Goal: Transaction & Acquisition: Subscribe to service/newsletter

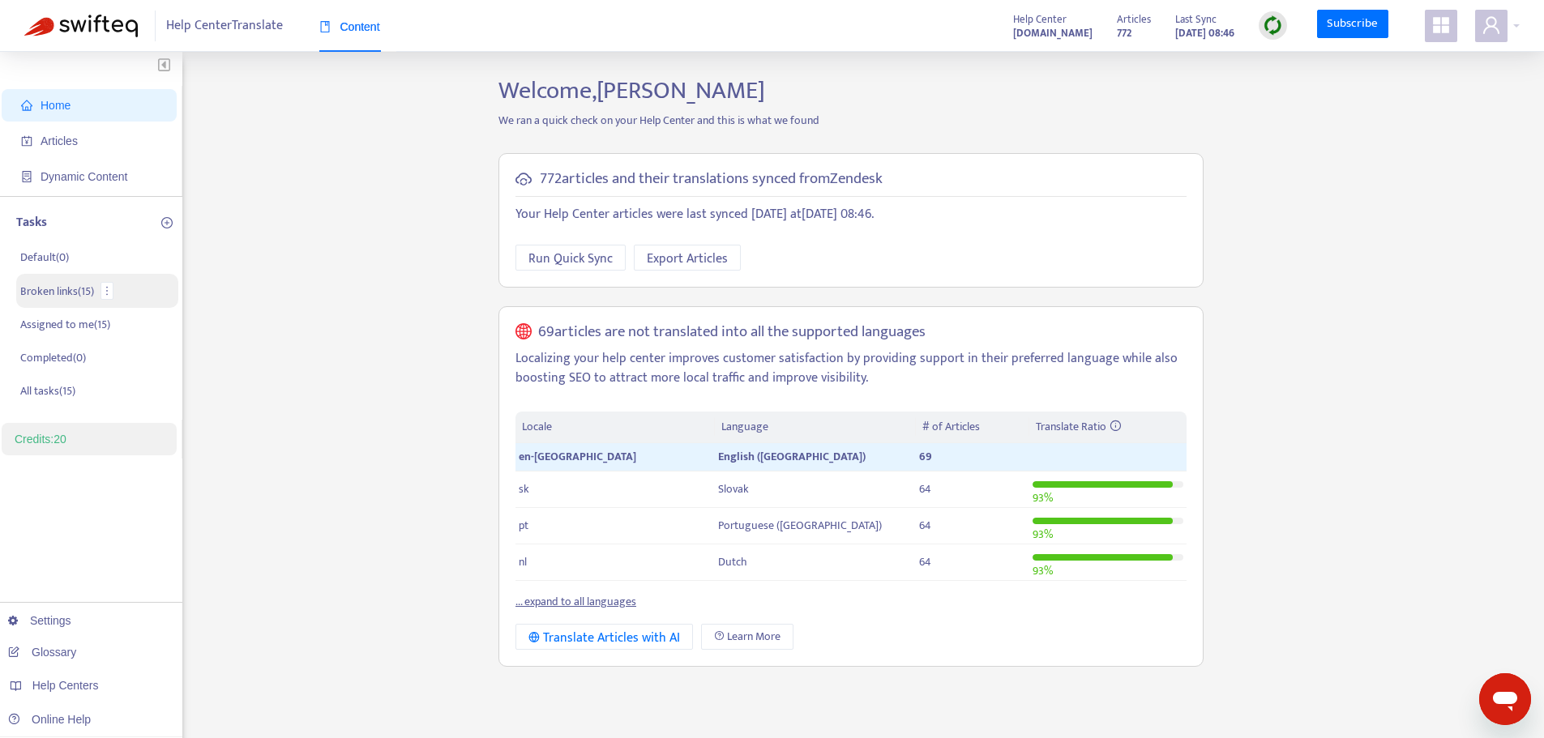
click at [68, 297] on p "Broken links ( 15 )" at bounding box center [57, 291] width 74 height 17
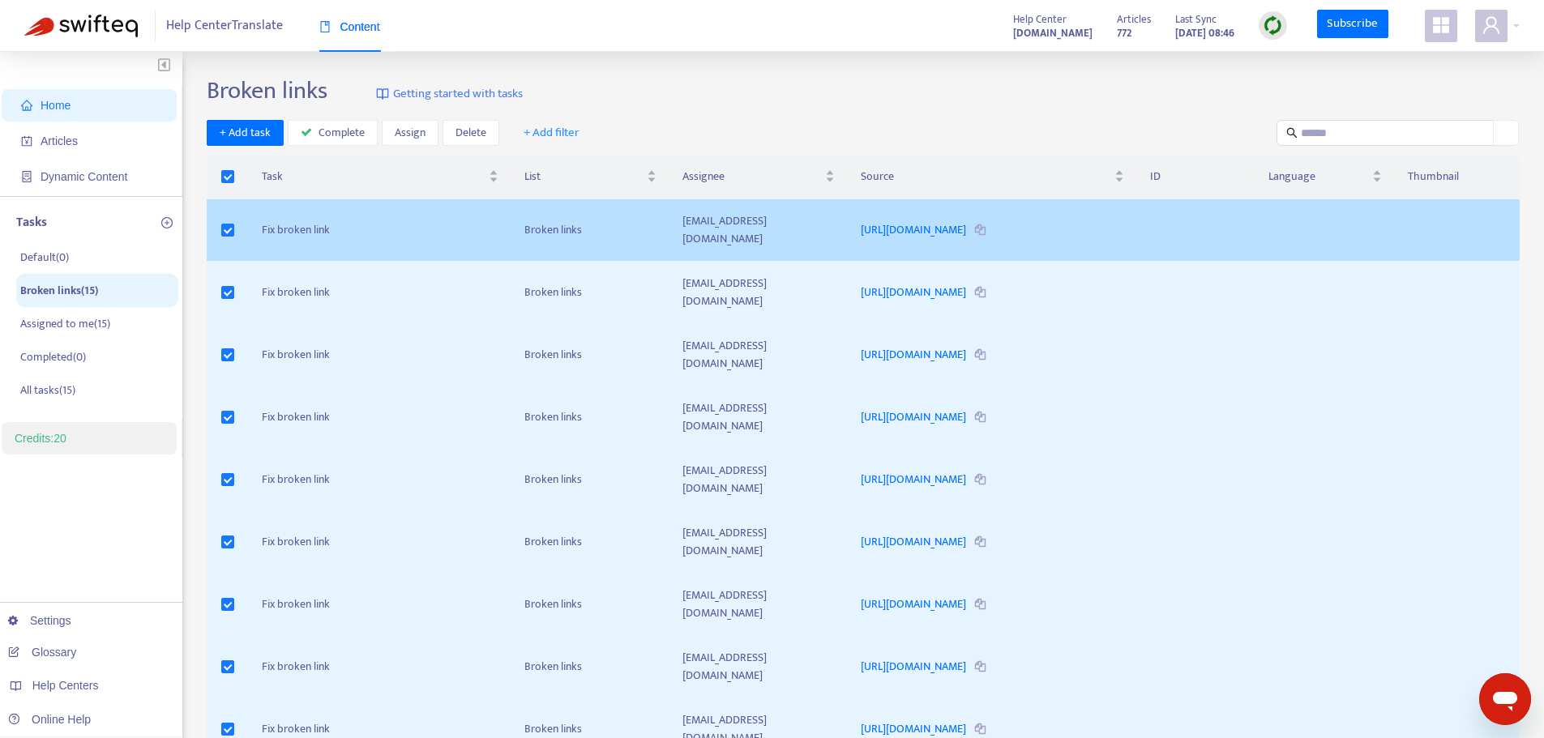
click at [301, 220] on td "Fix broken link" at bounding box center [380, 230] width 263 height 62
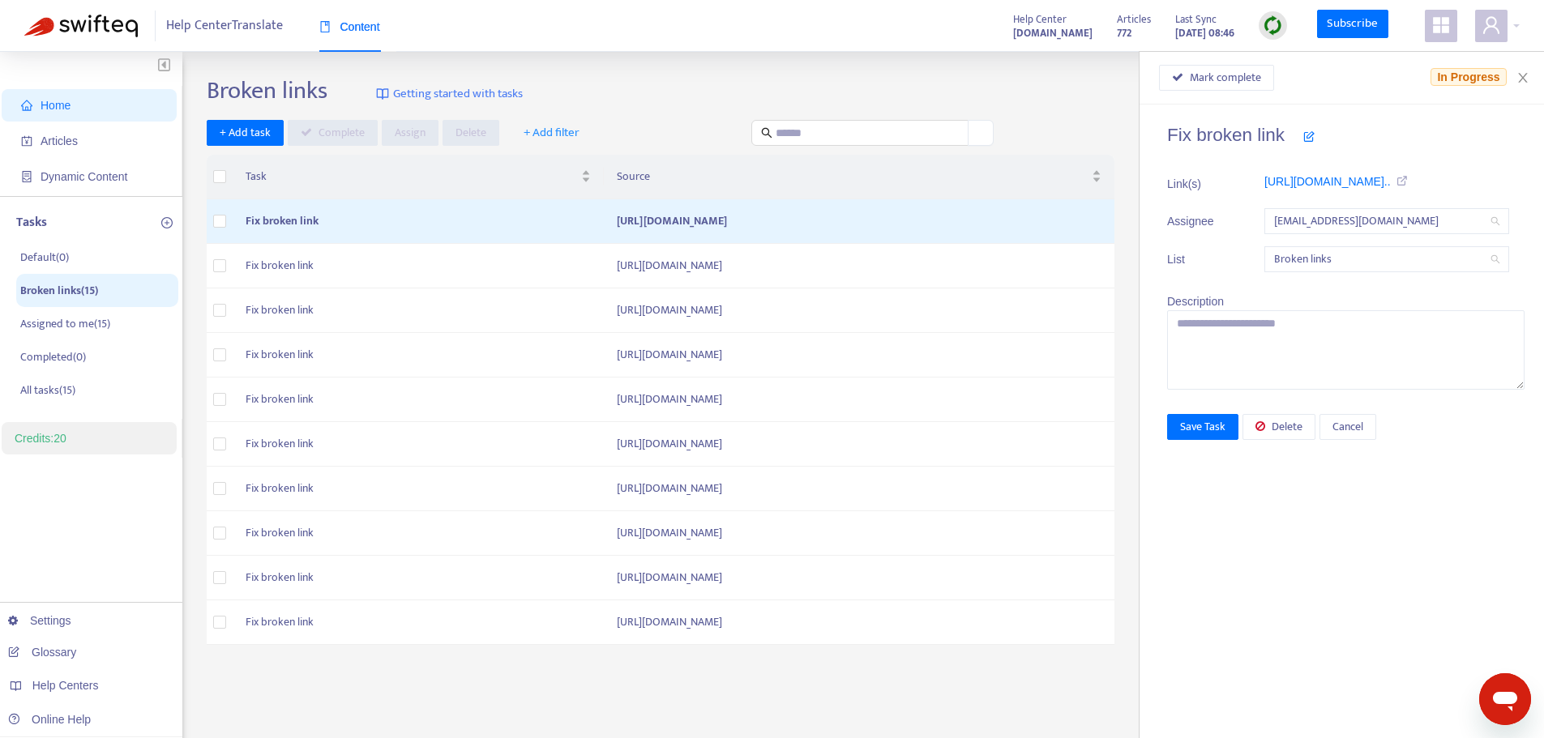
click at [648, 84] on div "Broken links Getting started with tasks" at bounding box center [863, 94] width 1313 height 36
click at [319, 271] on td "Fix broken link" at bounding box center [418, 266] width 371 height 45
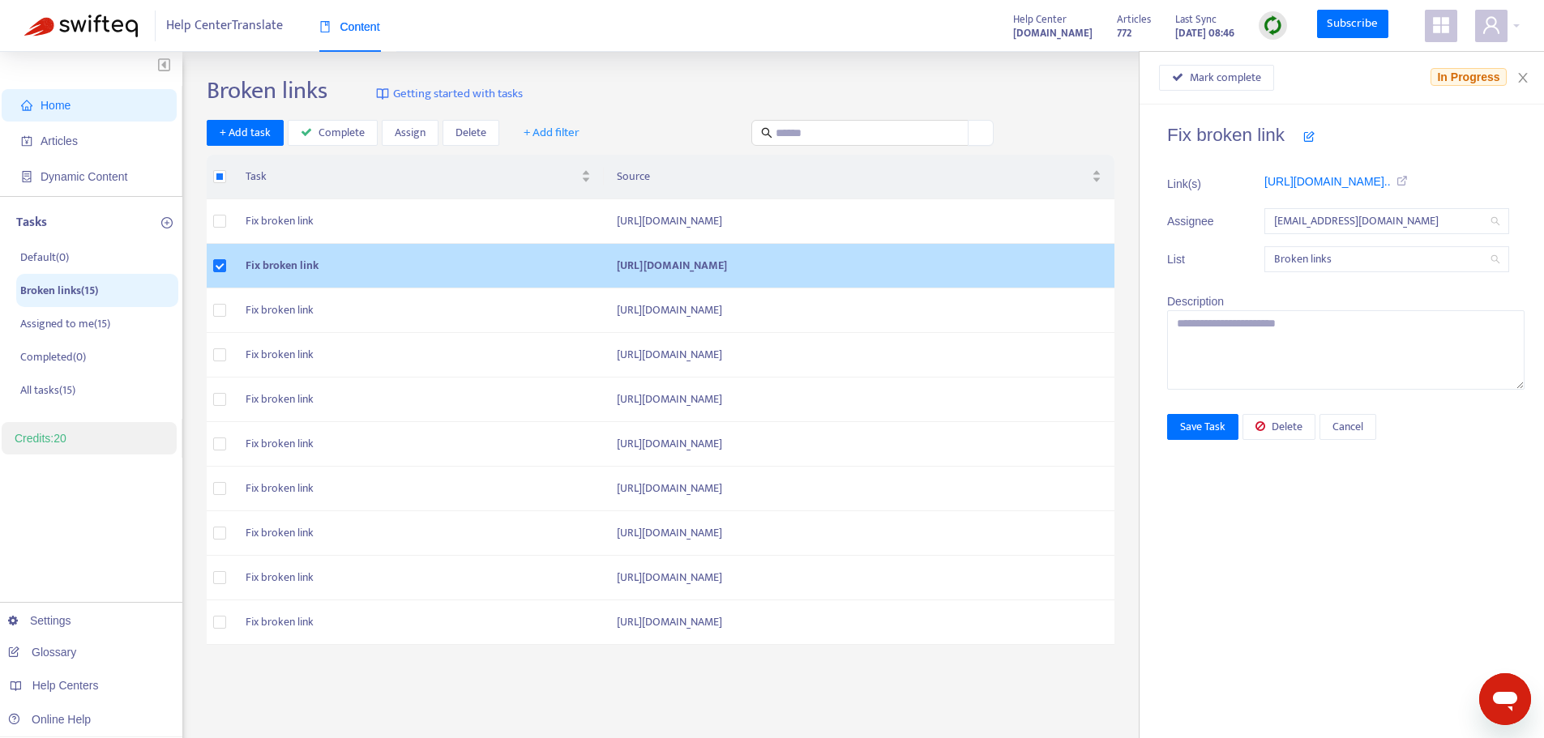
click at [680, 263] on td "https://www.clearpay.co.uk/es-es/terms-of-service" at bounding box center [859, 266] width 511 height 45
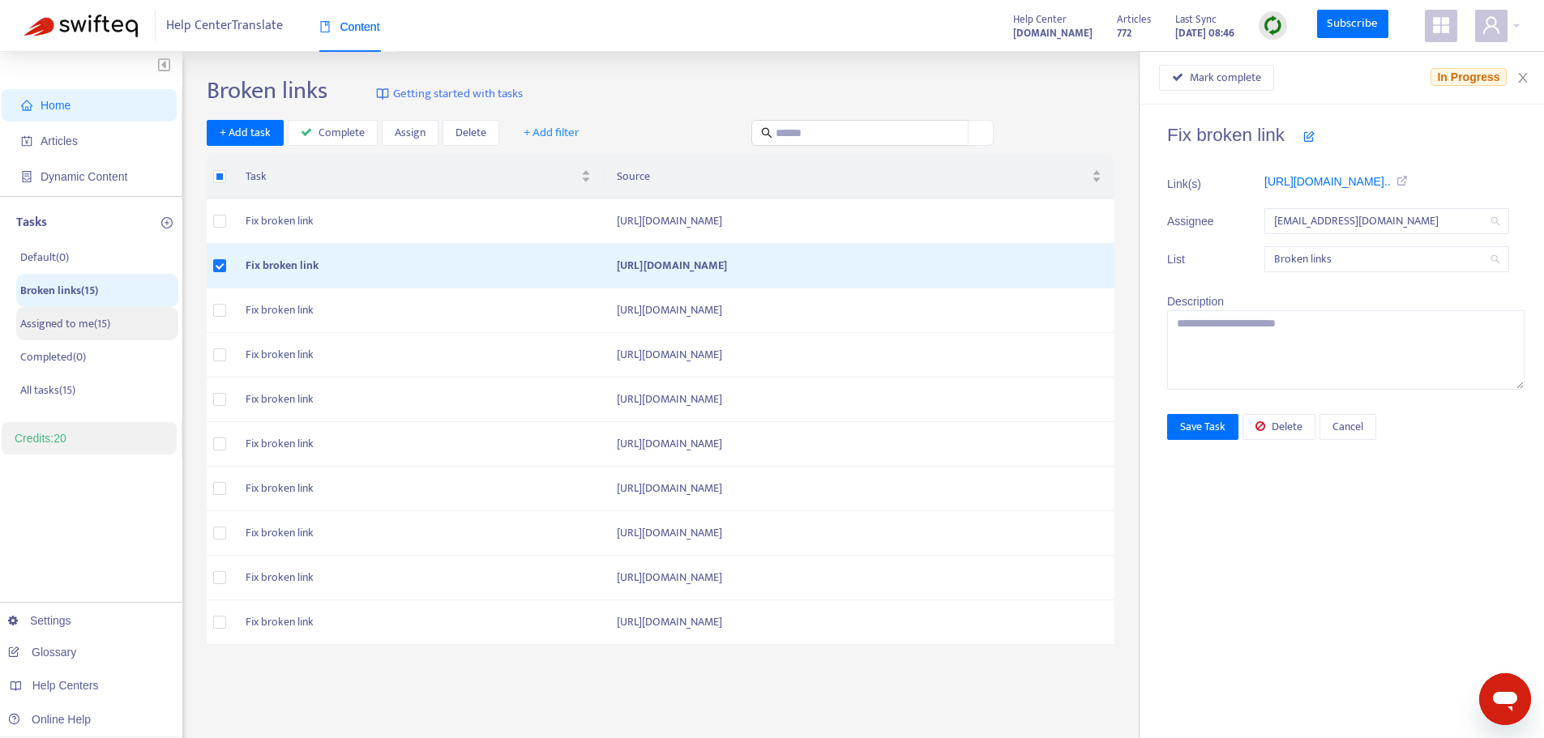
click at [91, 326] on p "Assigned to me ( 15 )" at bounding box center [65, 323] width 90 height 17
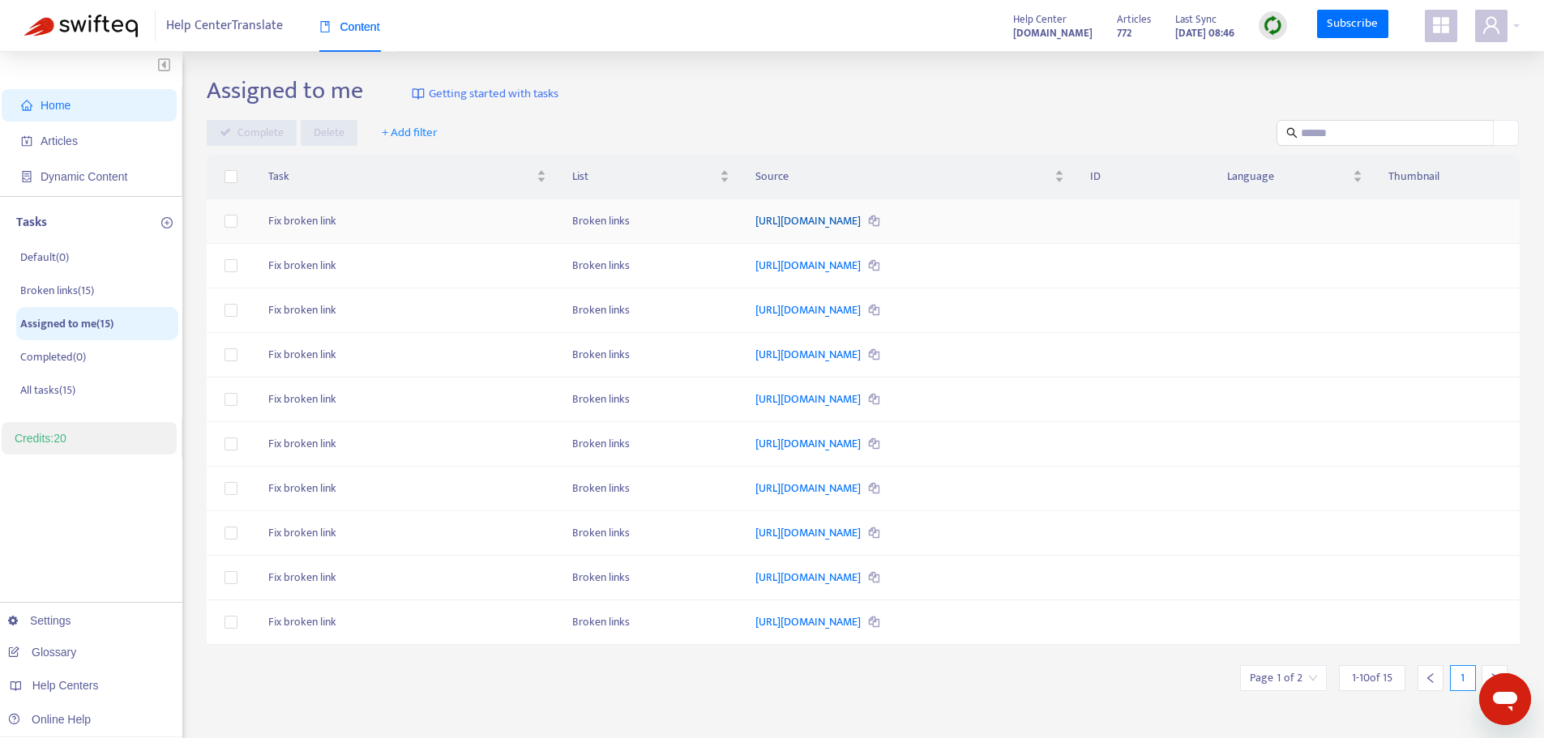
click at [777, 216] on link "[URL][DOMAIN_NAME]" at bounding box center [809, 221] width 108 height 19
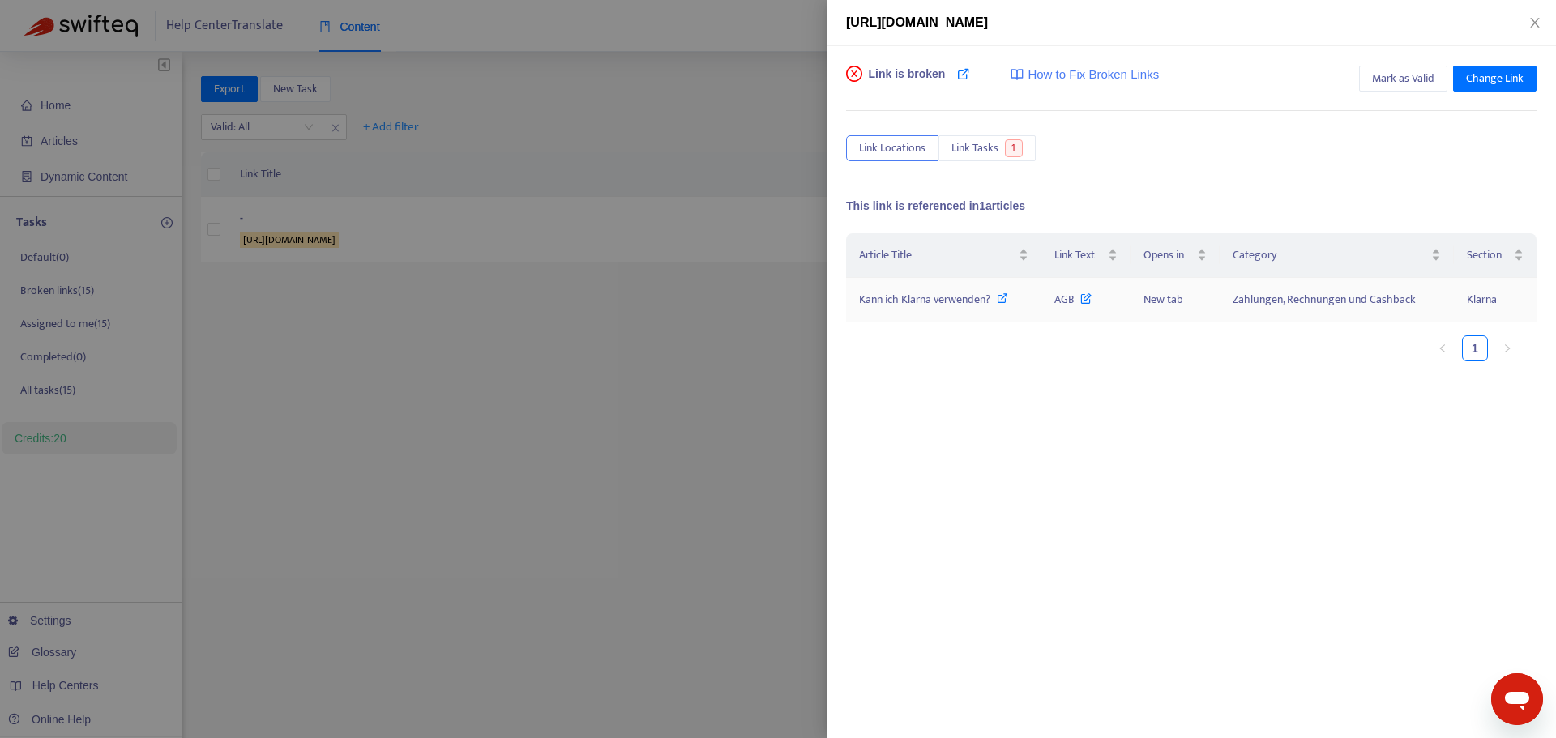
click at [1087, 299] on icon at bounding box center [1085, 295] width 11 height 18
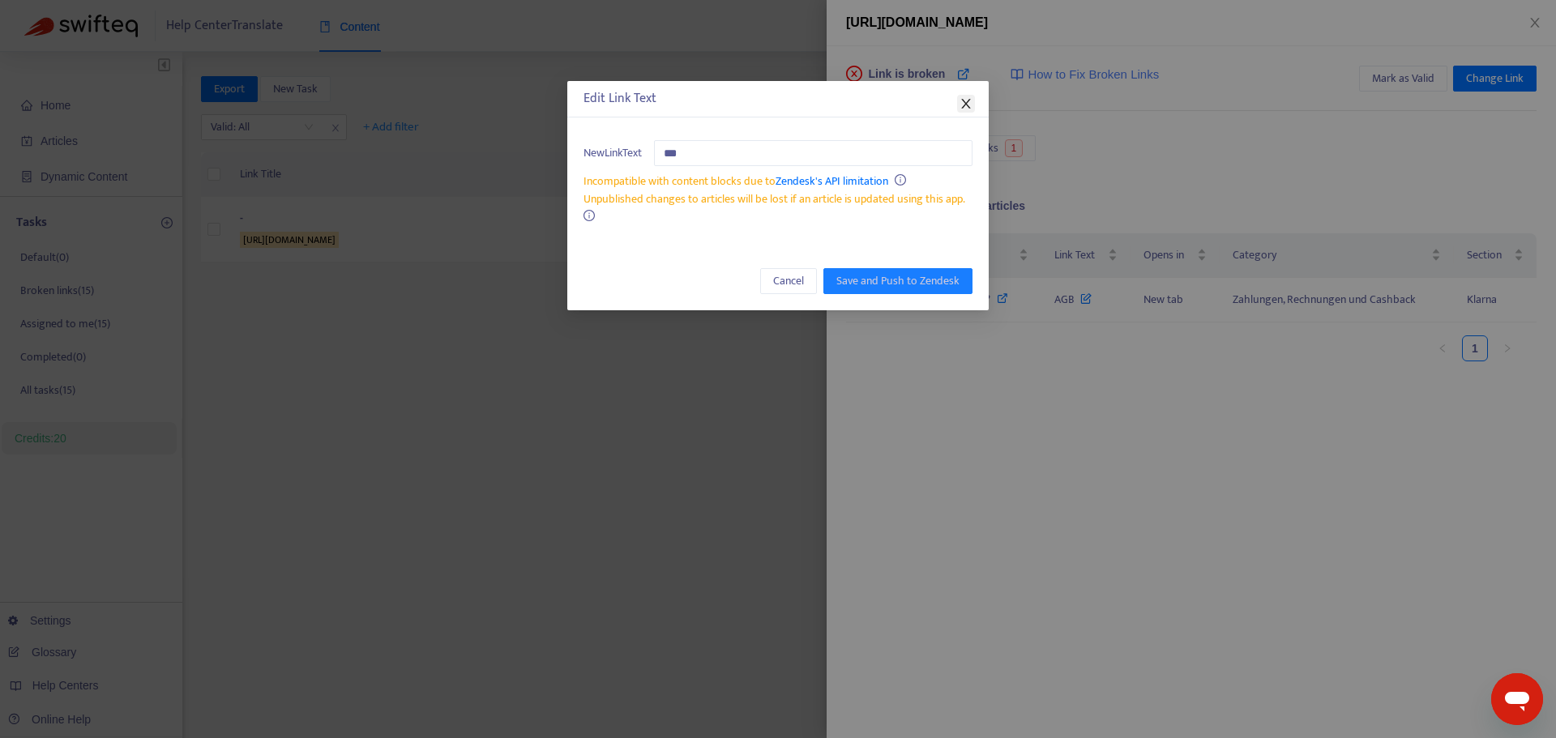
click at [966, 99] on icon "close" at bounding box center [966, 103] width 13 height 13
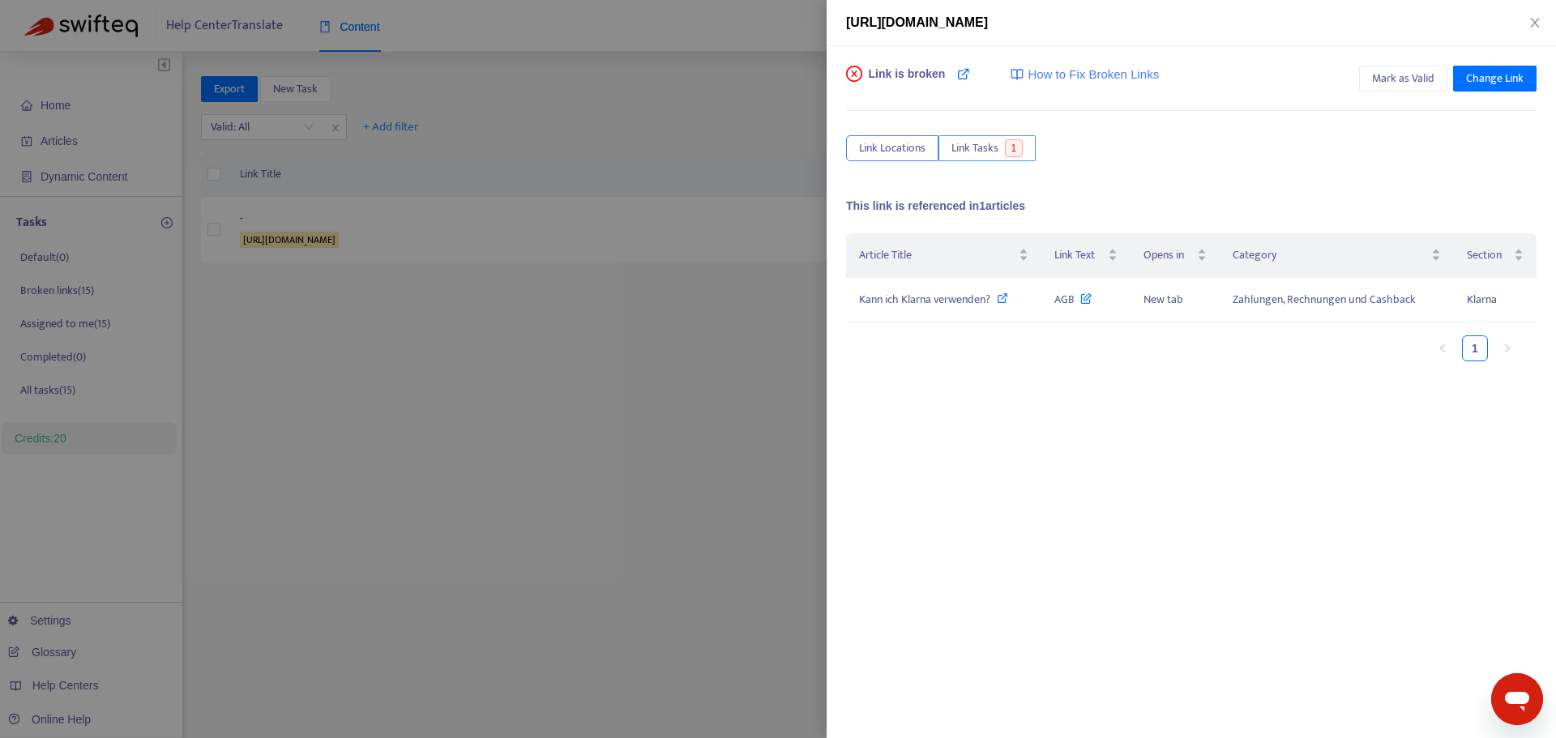
click at [996, 149] on span "Link Tasks" at bounding box center [974, 148] width 47 height 18
click at [900, 149] on span "Link Locations" at bounding box center [892, 148] width 66 height 18
click at [1034, 80] on span "How to Fix Broken Links" at bounding box center [1093, 75] width 131 height 19
click at [730, 139] on div at bounding box center [778, 369] width 1556 height 738
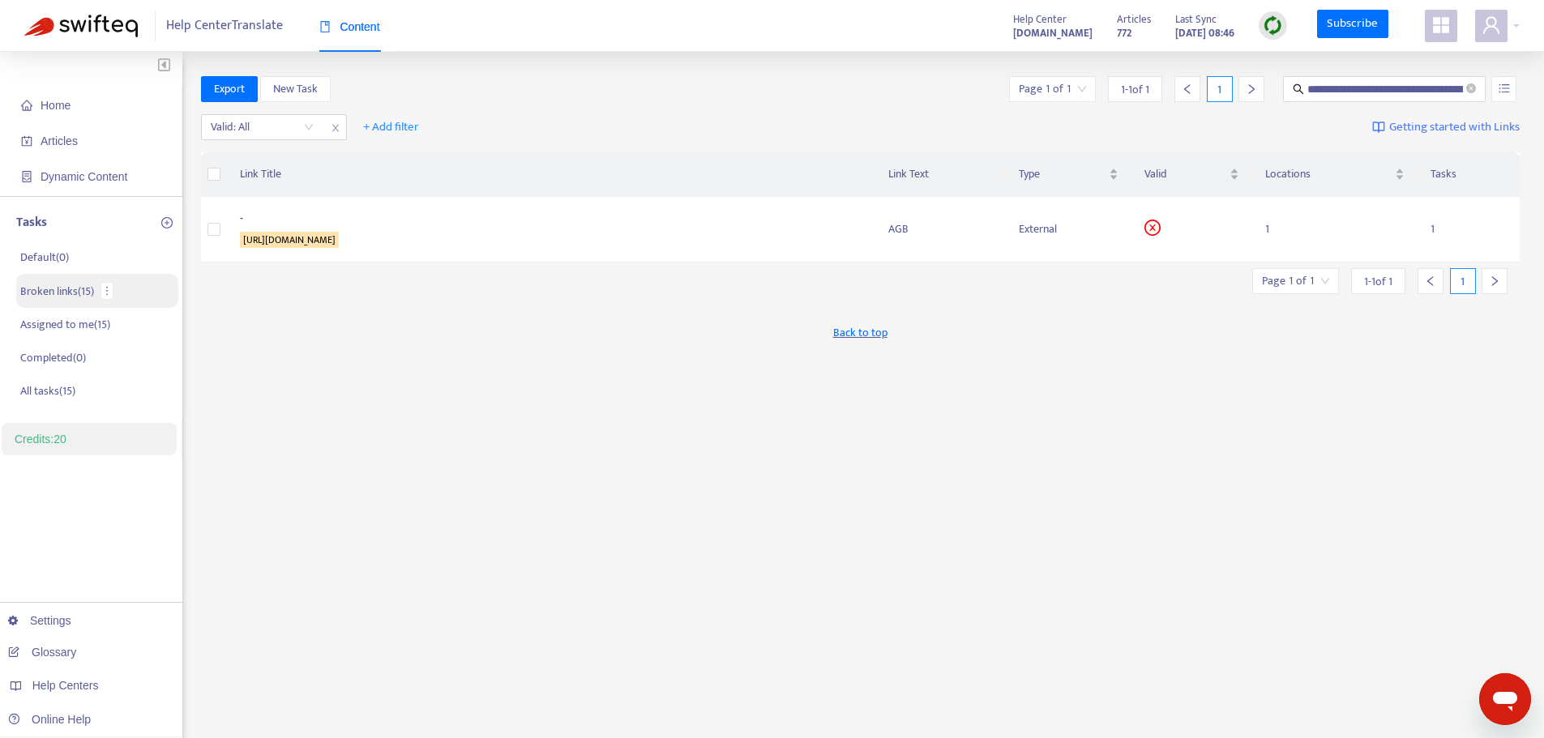
click at [64, 287] on p "Broken links ( 15 )" at bounding box center [57, 291] width 74 height 17
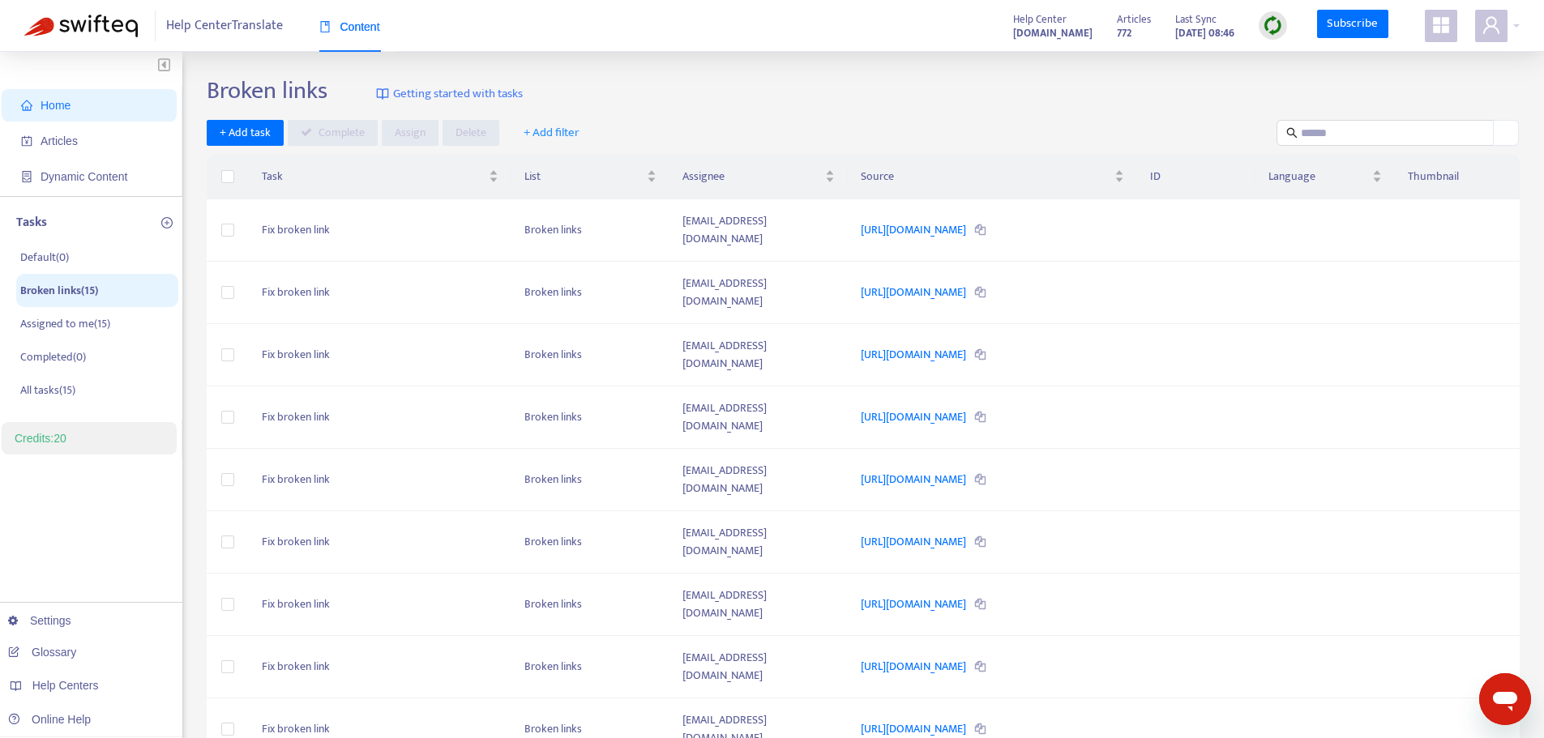
click at [1282, 26] on img at bounding box center [1273, 25] width 20 height 20
click at [1298, 88] on link "Full Sync" at bounding box center [1301, 84] width 58 height 19
click at [775, 215] on td "robertmcginily@mac.com" at bounding box center [758, 230] width 179 height 62
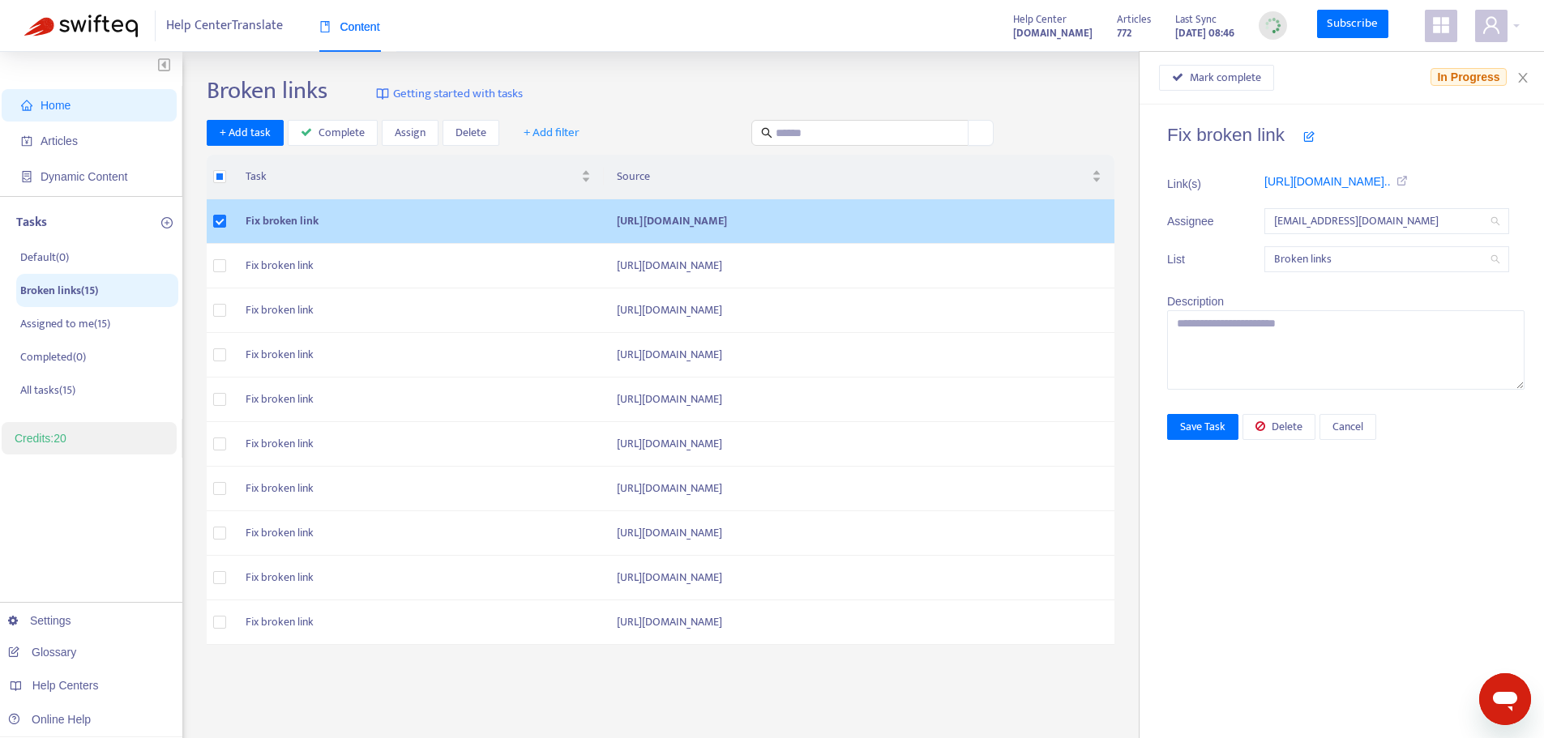
click at [537, 127] on span "+ Add filter" at bounding box center [552, 132] width 56 height 19
click at [695, 106] on div "Broken links Getting started with tasks" at bounding box center [863, 94] width 1313 height 36
click at [400, 212] on td "Fix broken link" at bounding box center [418, 221] width 371 height 45
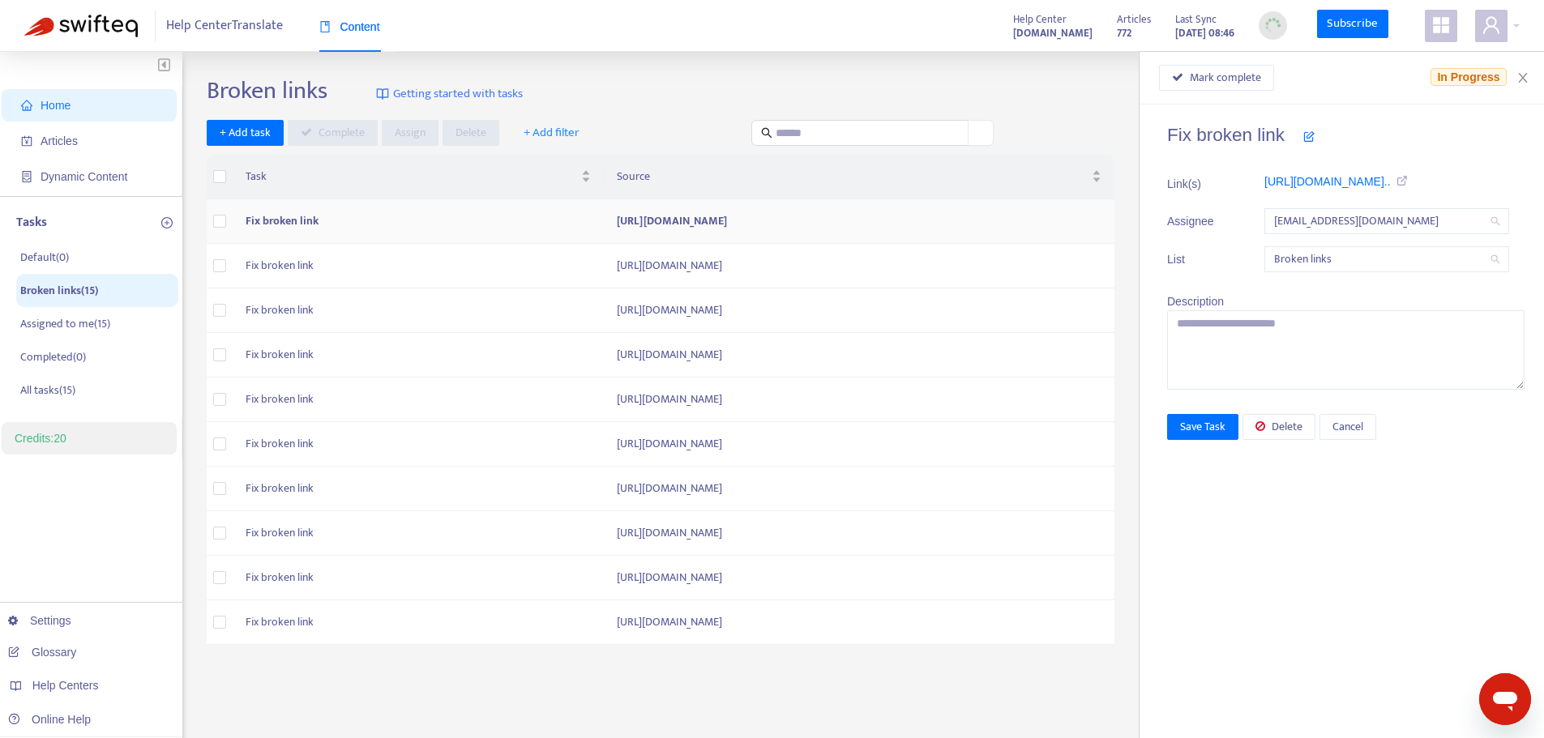
click at [259, 216] on td "Fix broken link" at bounding box center [418, 221] width 371 height 45
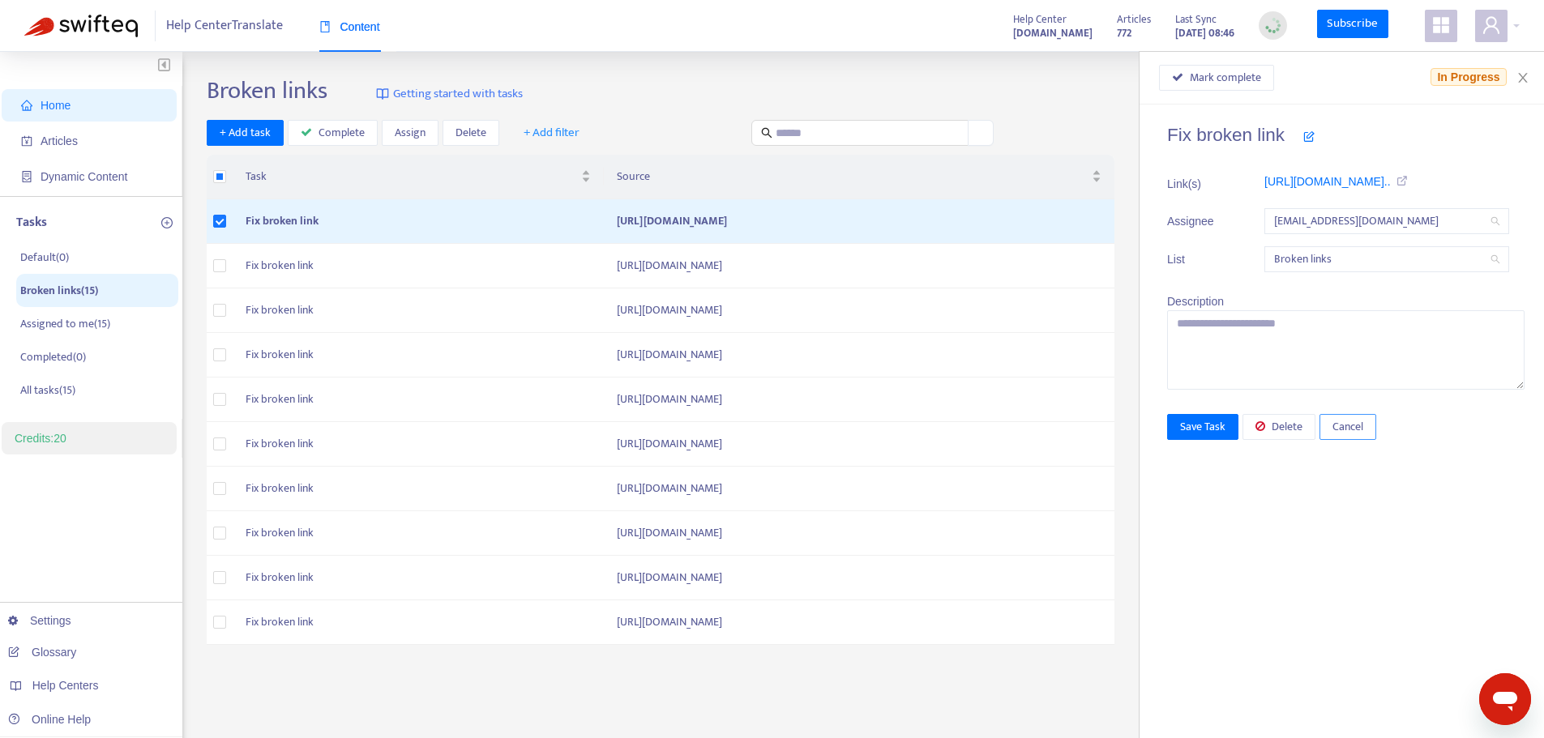
click at [1367, 427] on button "Cancel" at bounding box center [1347, 427] width 57 height 26
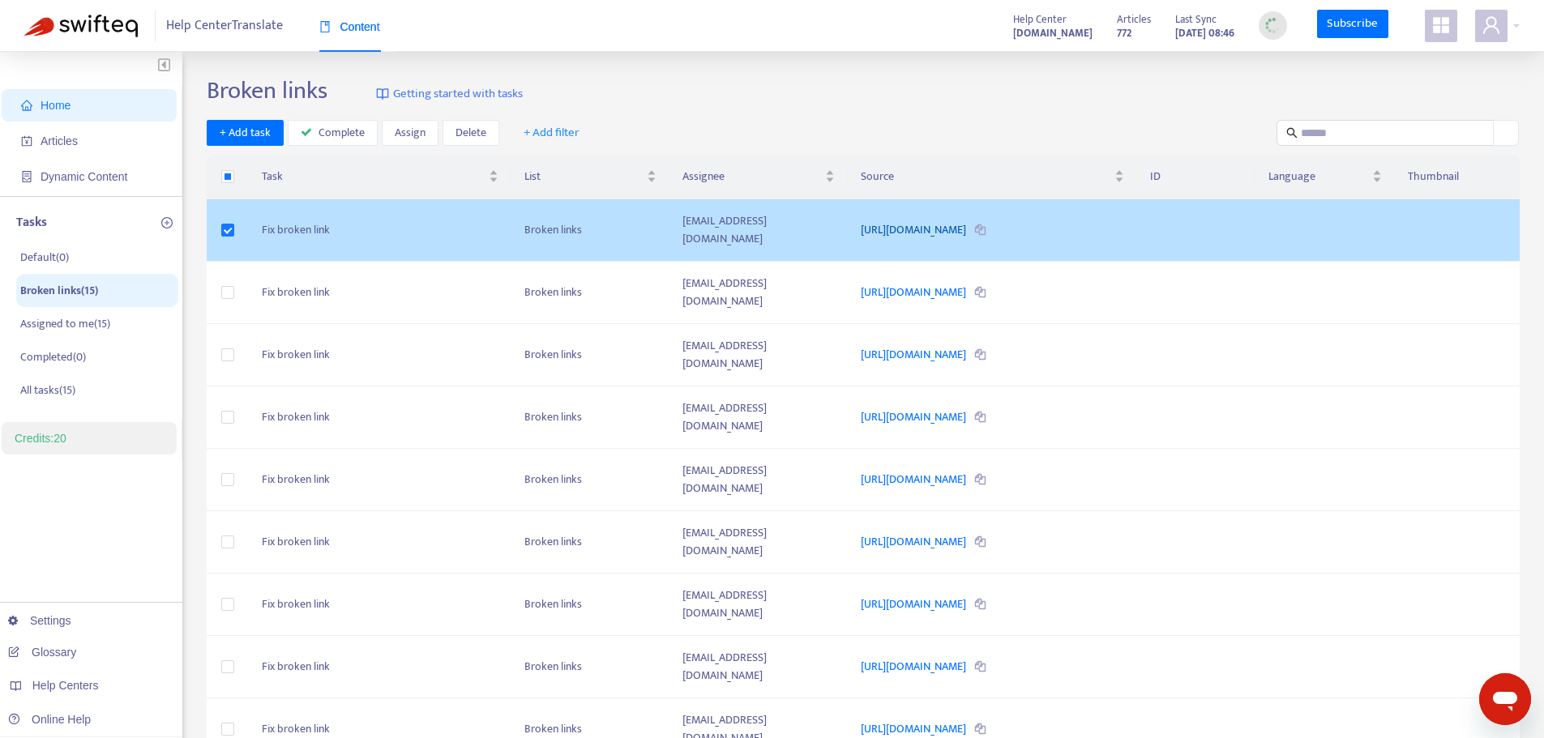
click at [968, 220] on link "https://www.klarna.com/de/terms-and-conditions/" at bounding box center [915, 229] width 108 height 19
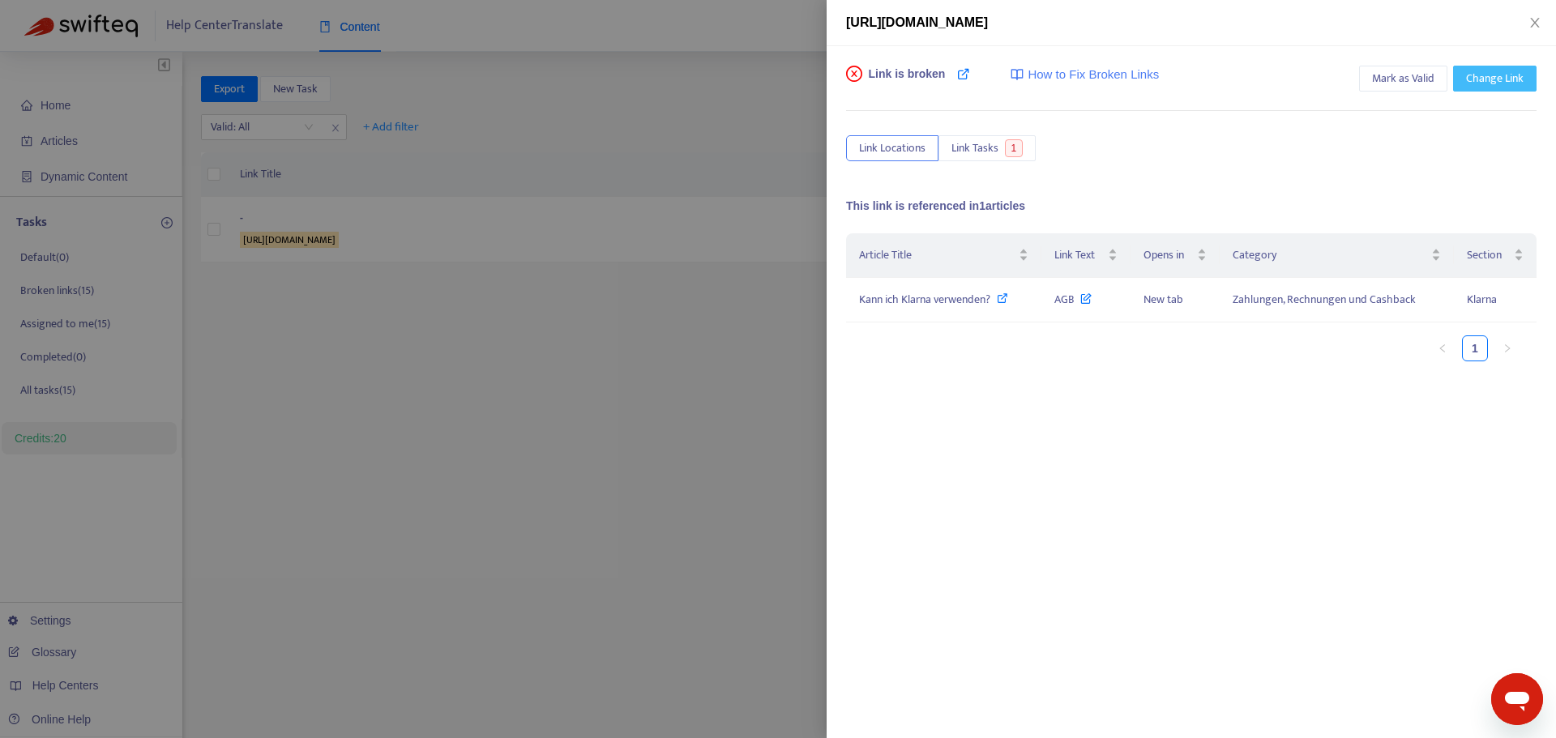
click at [1491, 79] on span "Change Link" at bounding box center [1495, 79] width 58 height 18
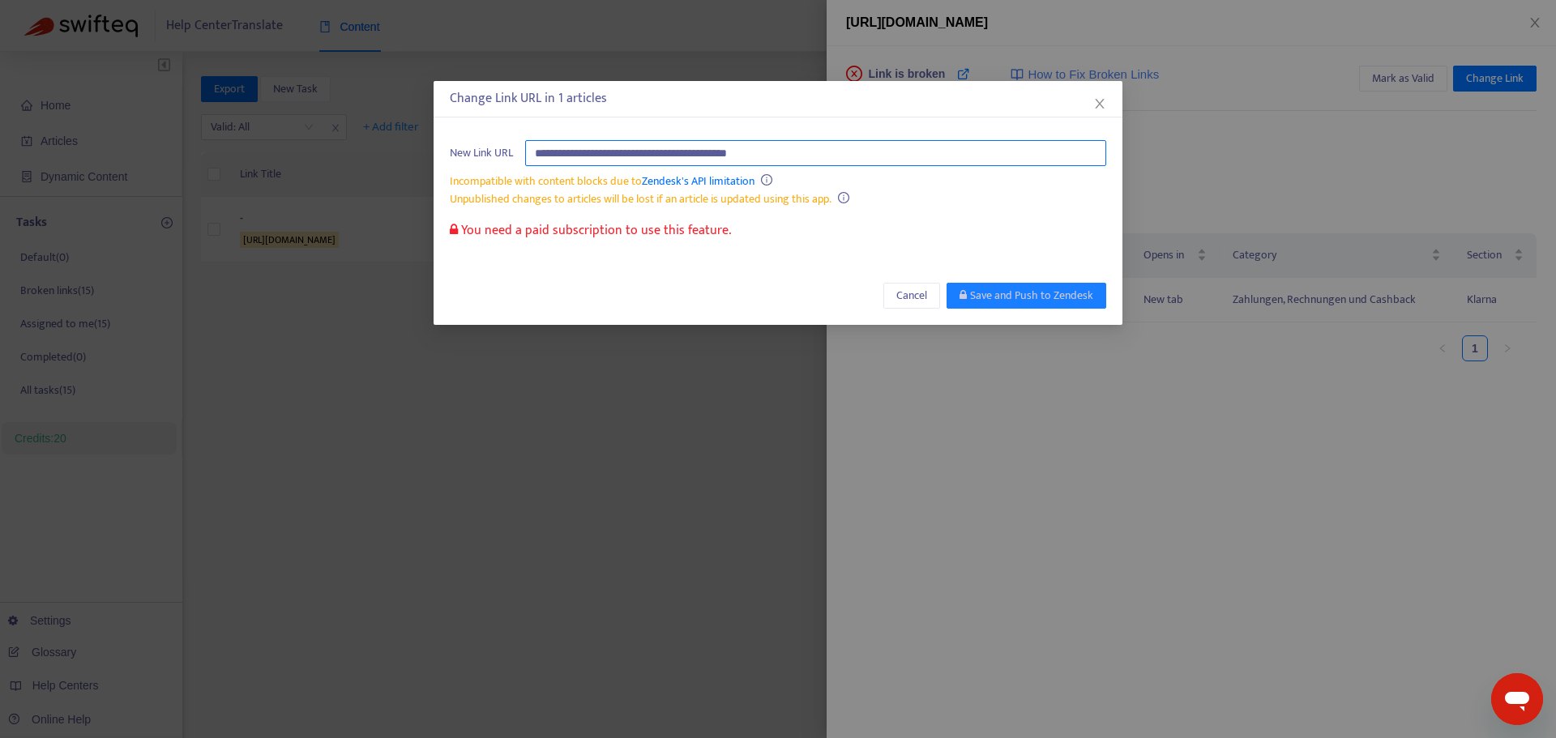
click at [673, 155] on input "**********" at bounding box center [815, 153] width 581 height 26
click at [675, 152] on input "**********" at bounding box center [815, 153] width 581 height 26
type input "**********"
click at [913, 301] on span "Cancel" at bounding box center [911, 296] width 31 height 18
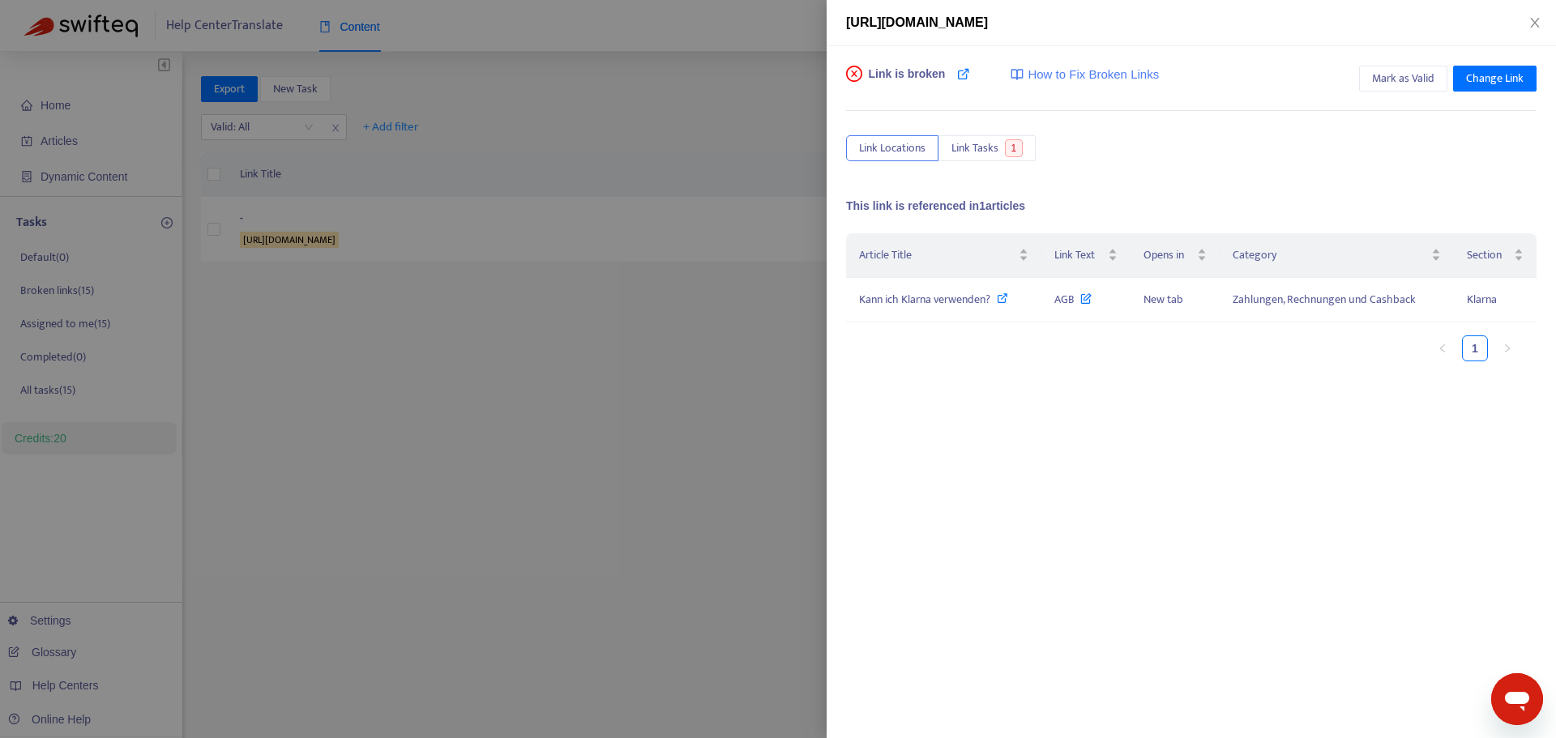
click at [719, 387] on div at bounding box center [778, 369] width 1556 height 738
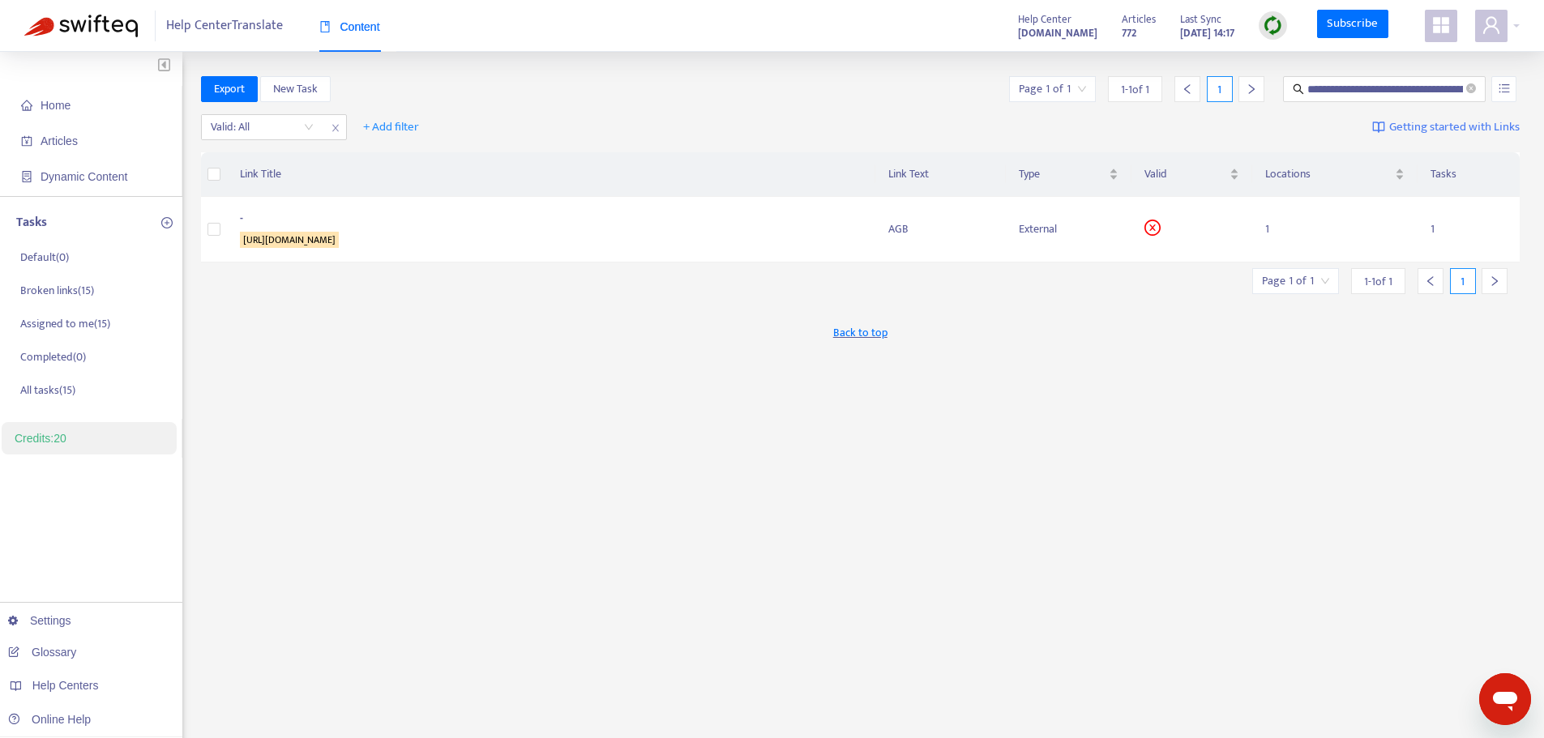
click at [1440, 36] on span at bounding box center [1441, 26] width 32 height 32
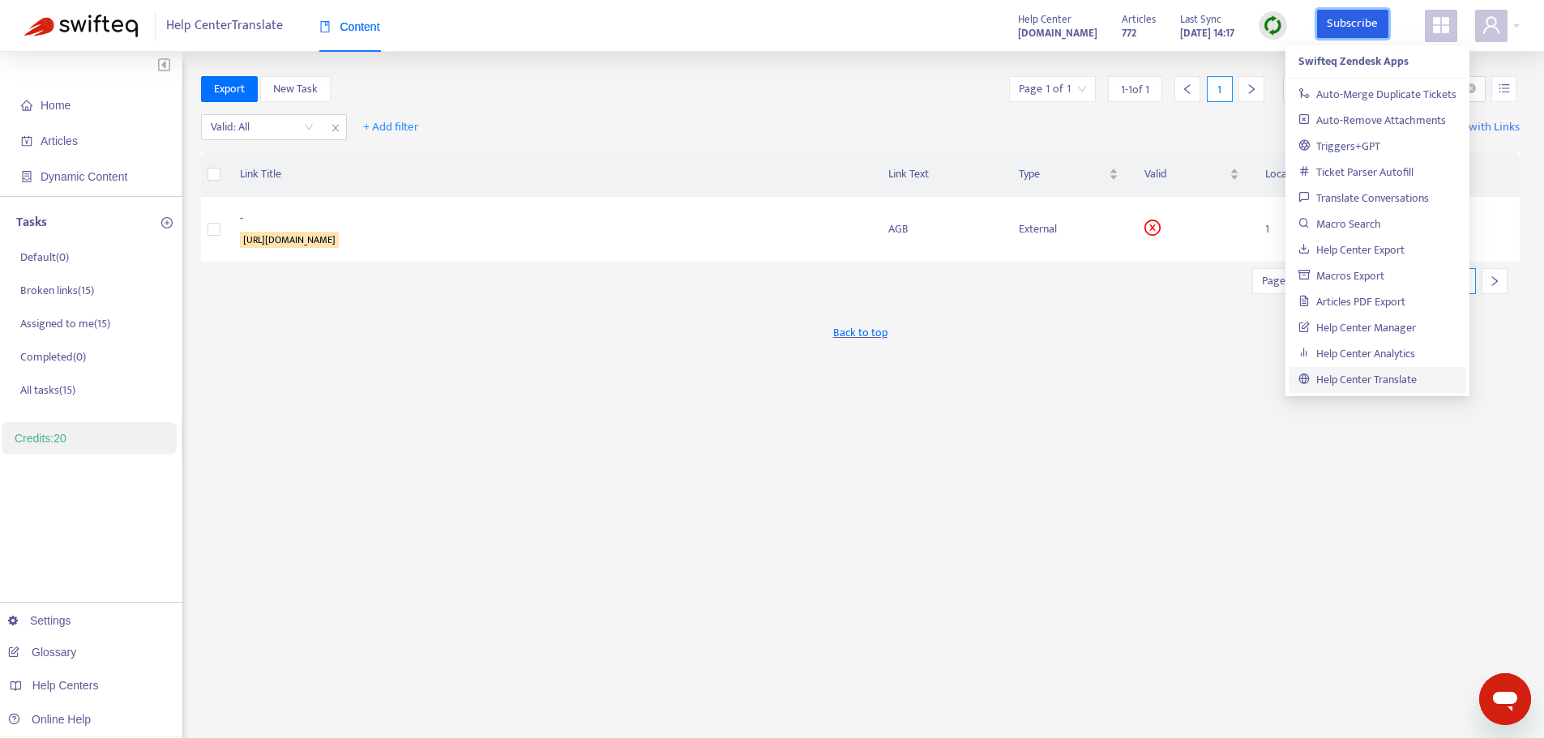
click at [1343, 26] on link "Subscribe" at bounding box center [1352, 24] width 71 height 29
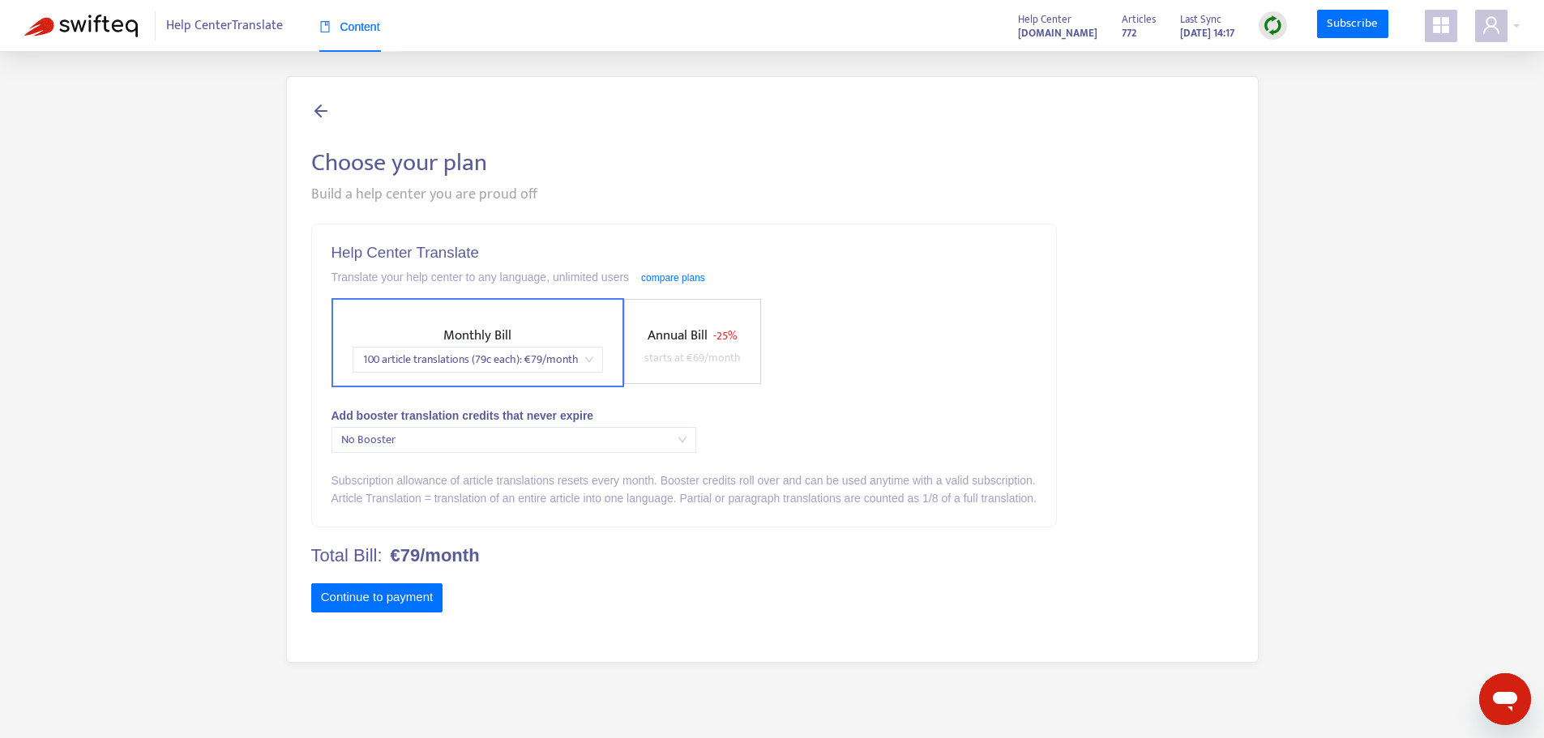
click at [595, 356] on div "100 article translations (79c each) : € 79 /month" at bounding box center [478, 360] width 250 height 26
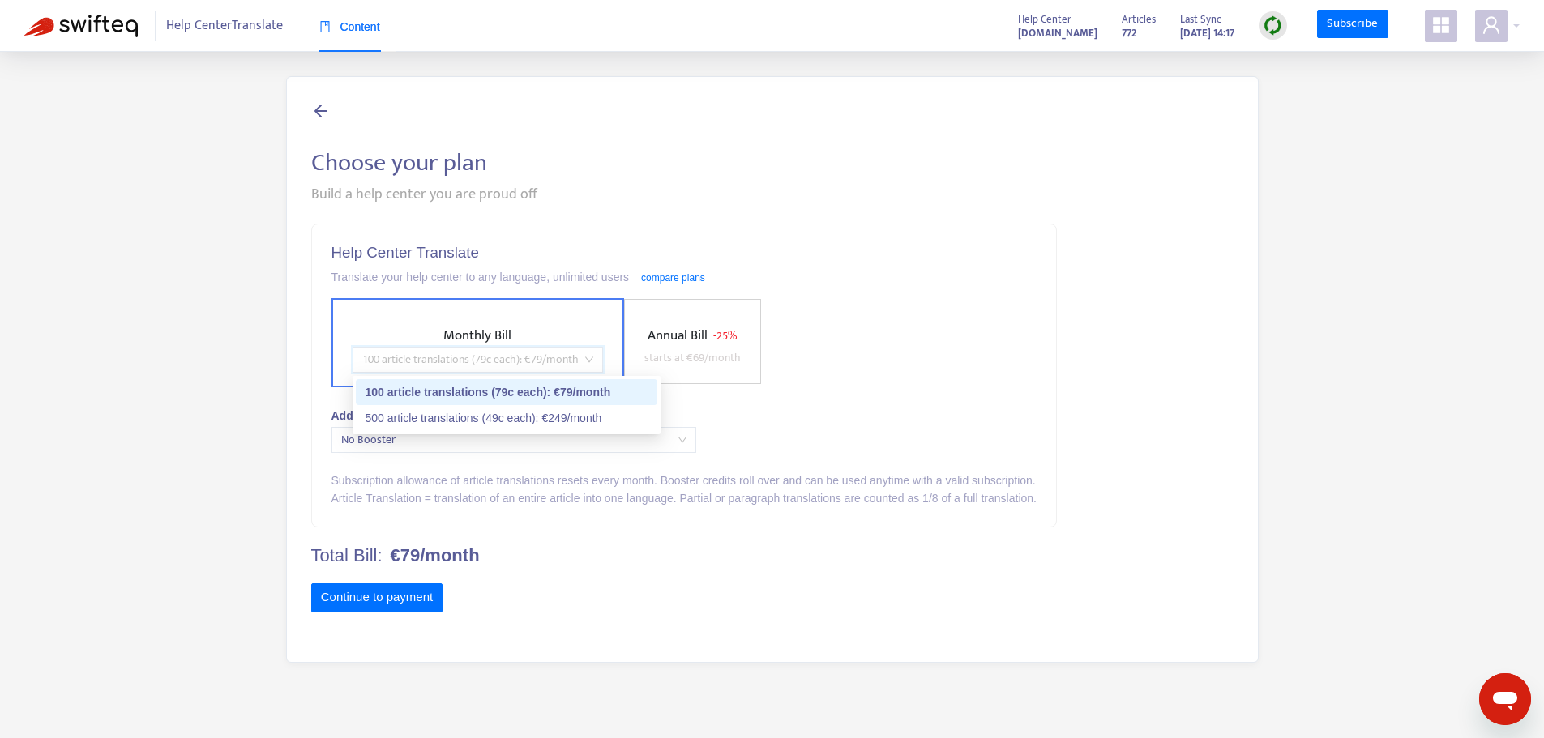
click at [969, 316] on div "Monthly Bill 100 article translations (79c each) : € 79 /month Annual Bill - 25…" at bounding box center [683, 342] width 705 height 89
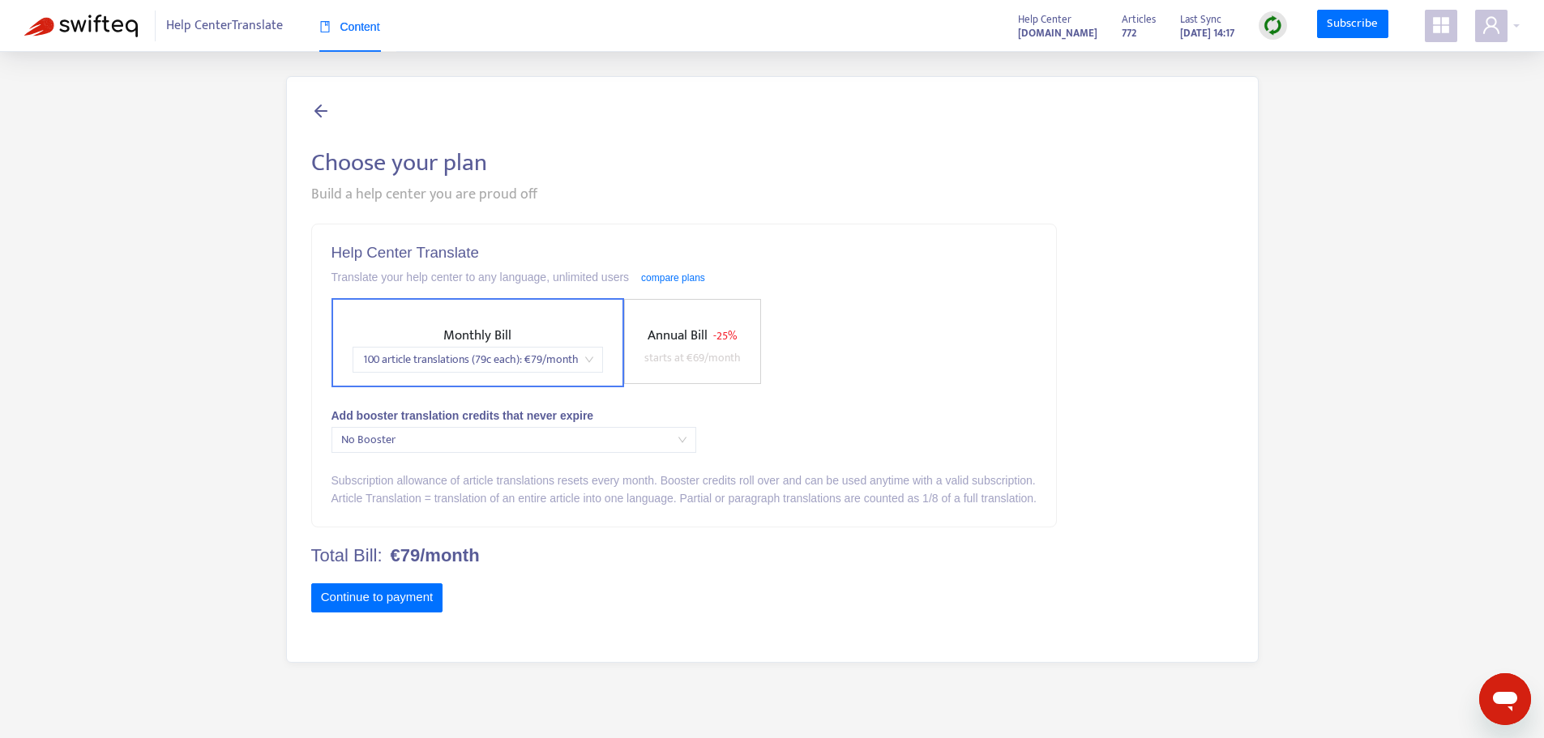
click at [314, 106] on icon at bounding box center [320, 110] width 19 height 20
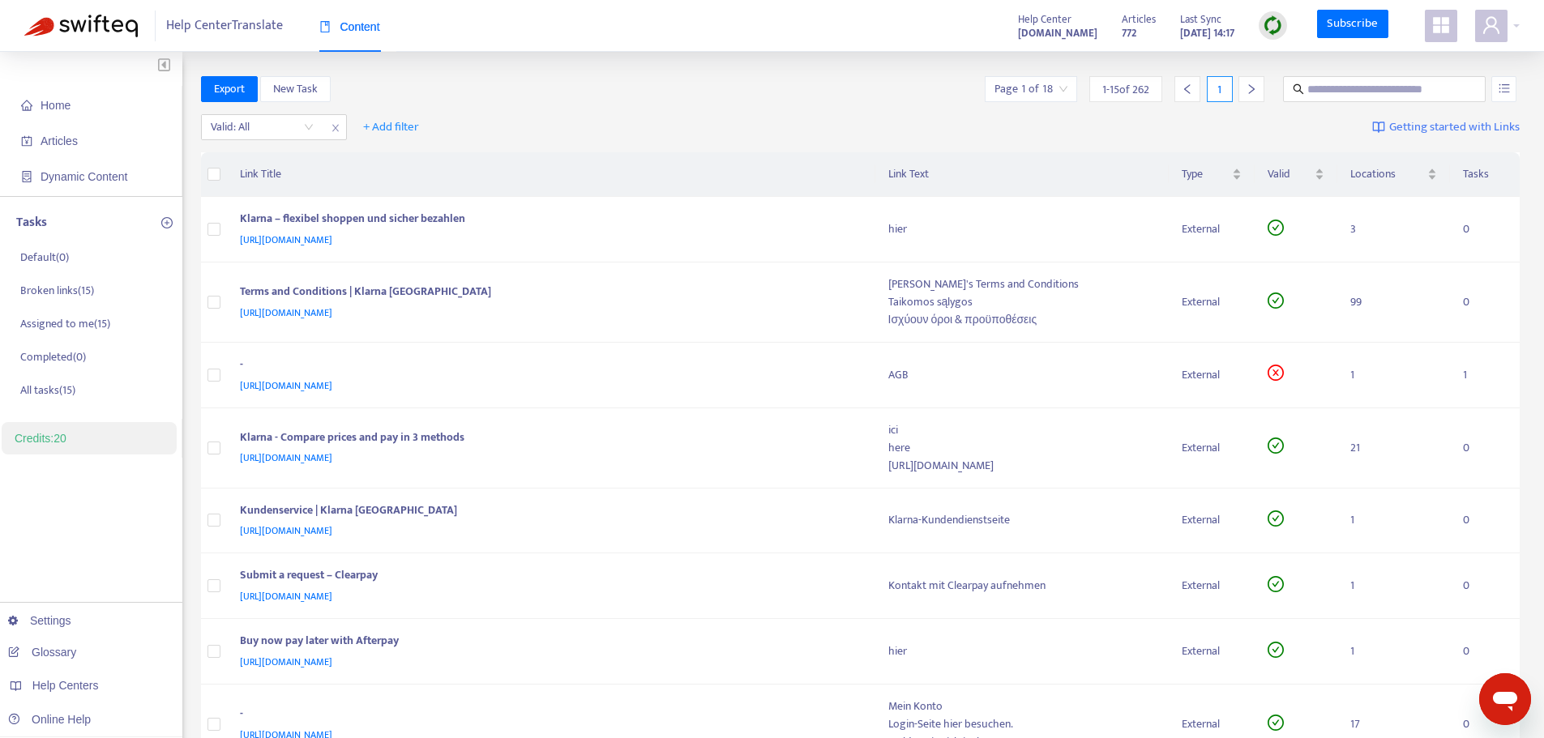
click at [1437, 29] on icon "appstore" at bounding box center [1441, 25] width 16 height 16
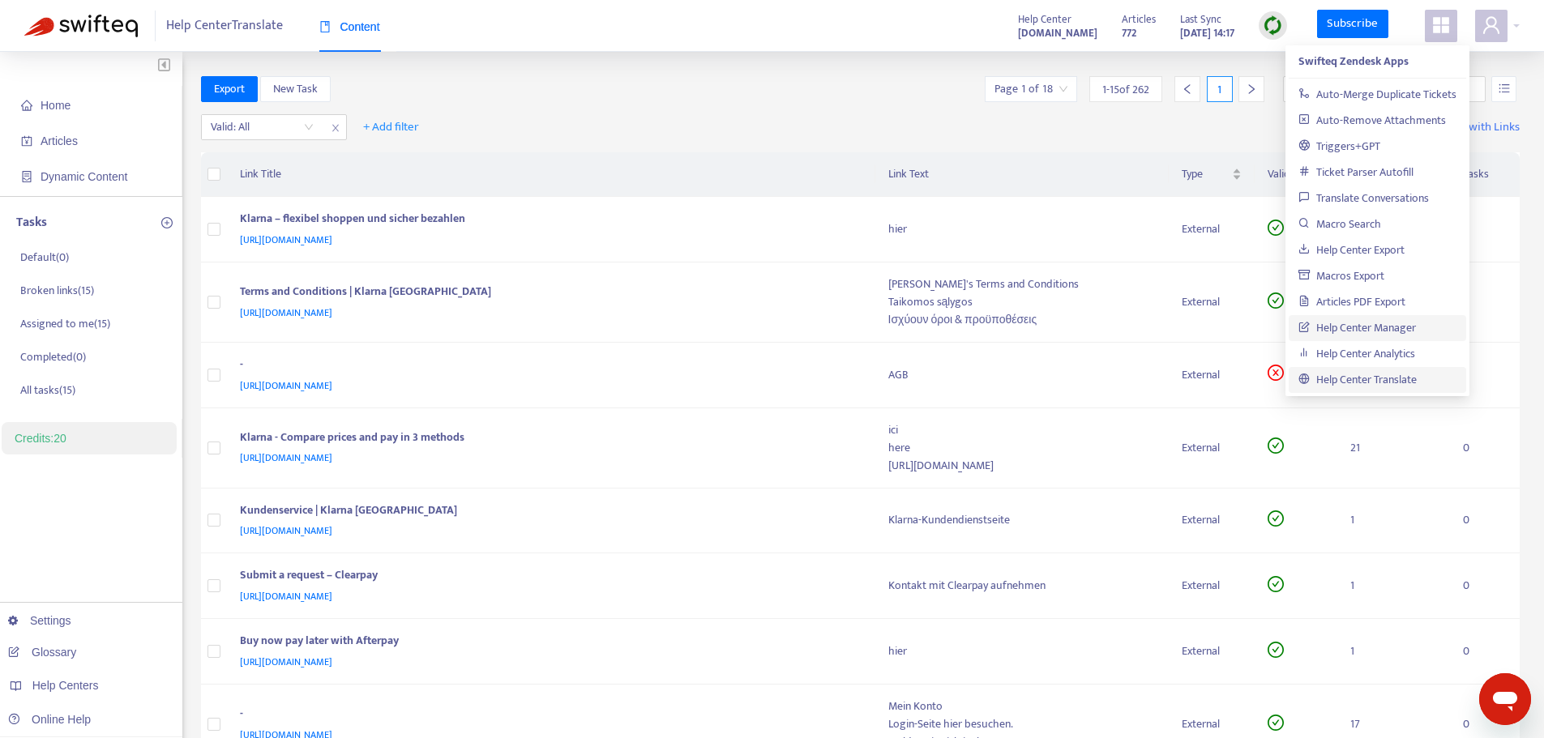
click at [1379, 328] on link "Help Center Manager" at bounding box center [1357, 328] width 118 height 19
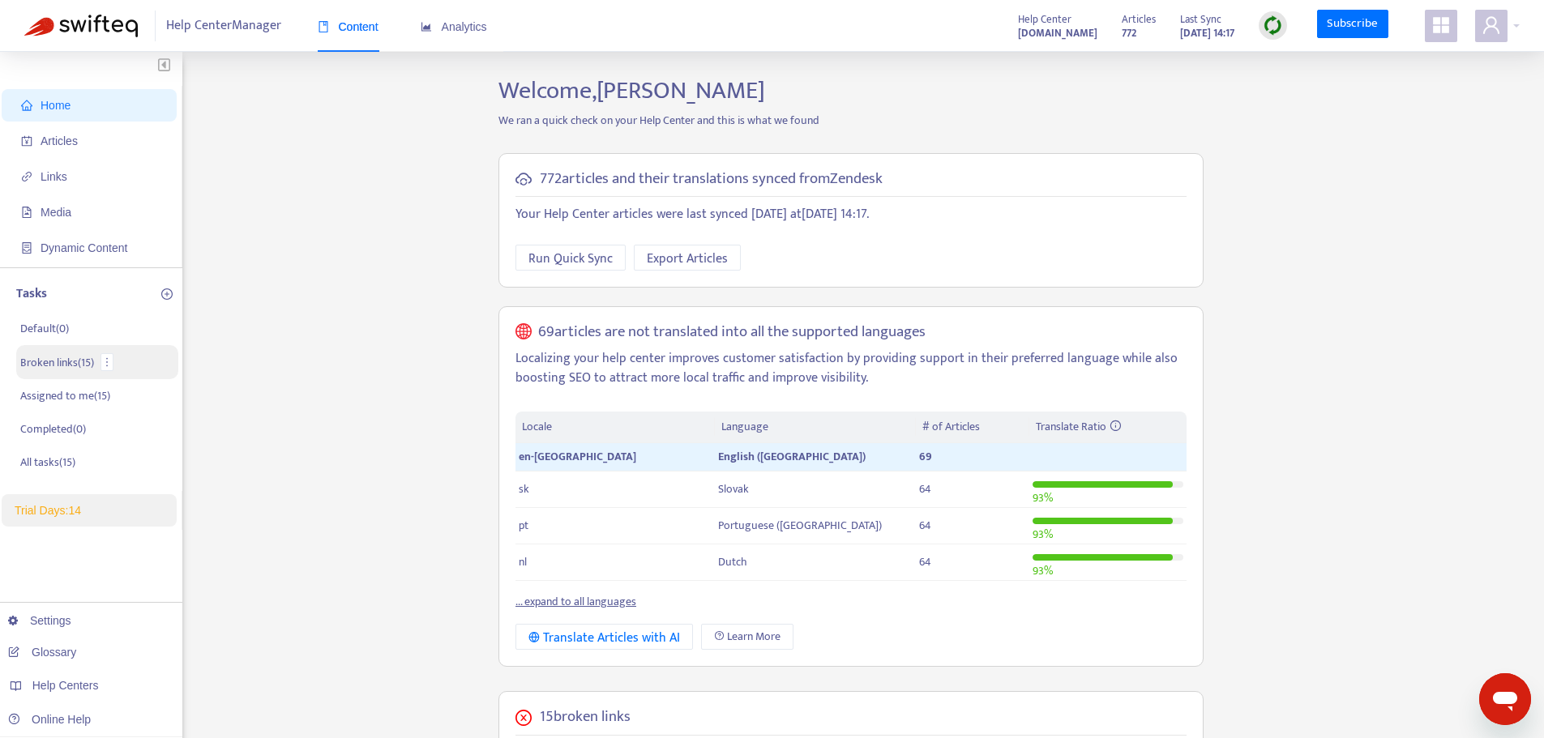
click at [66, 363] on p "Broken links ( 15 )" at bounding box center [57, 362] width 74 height 17
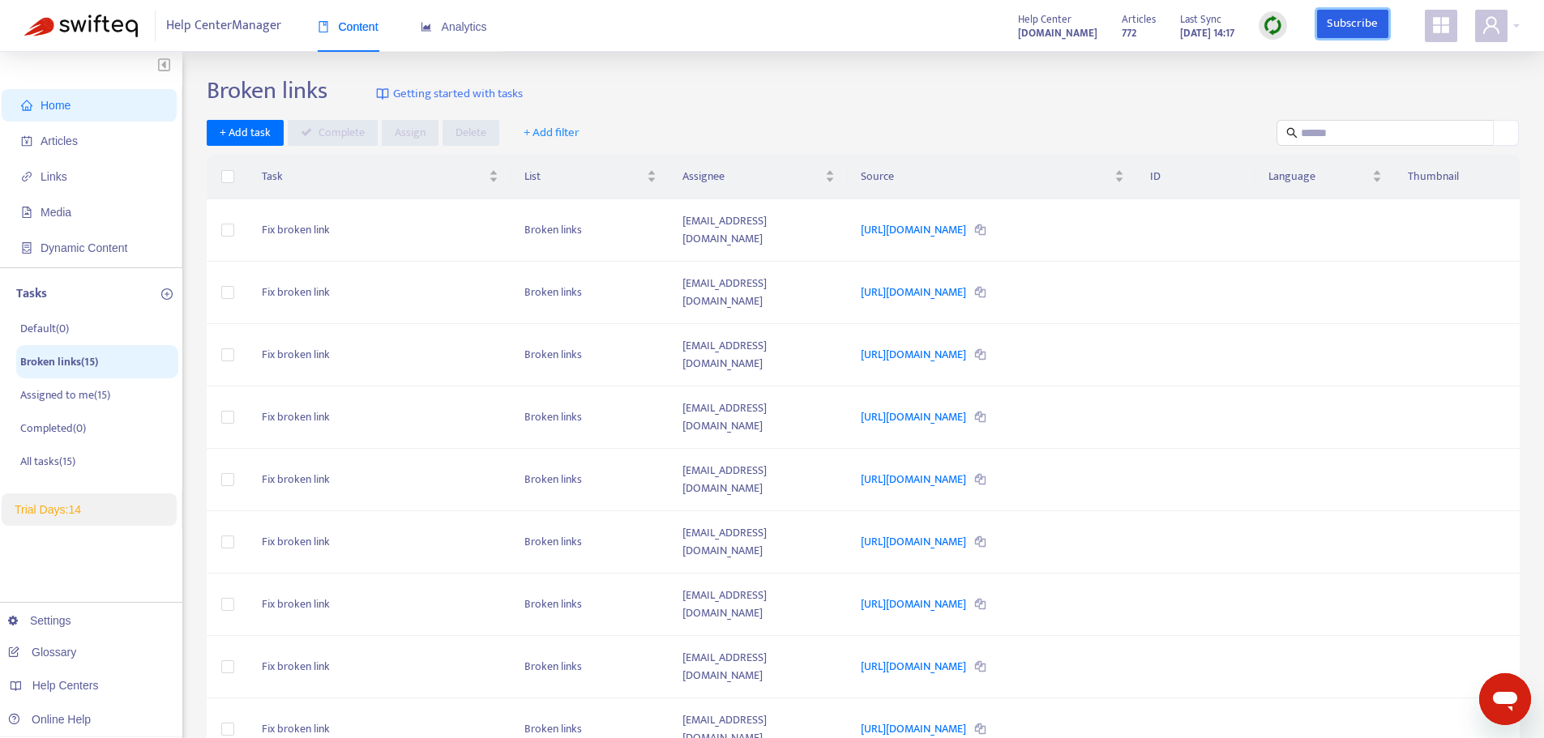
click at [1362, 35] on link "Subscribe" at bounding box center [1352, 24] width 71 height 29
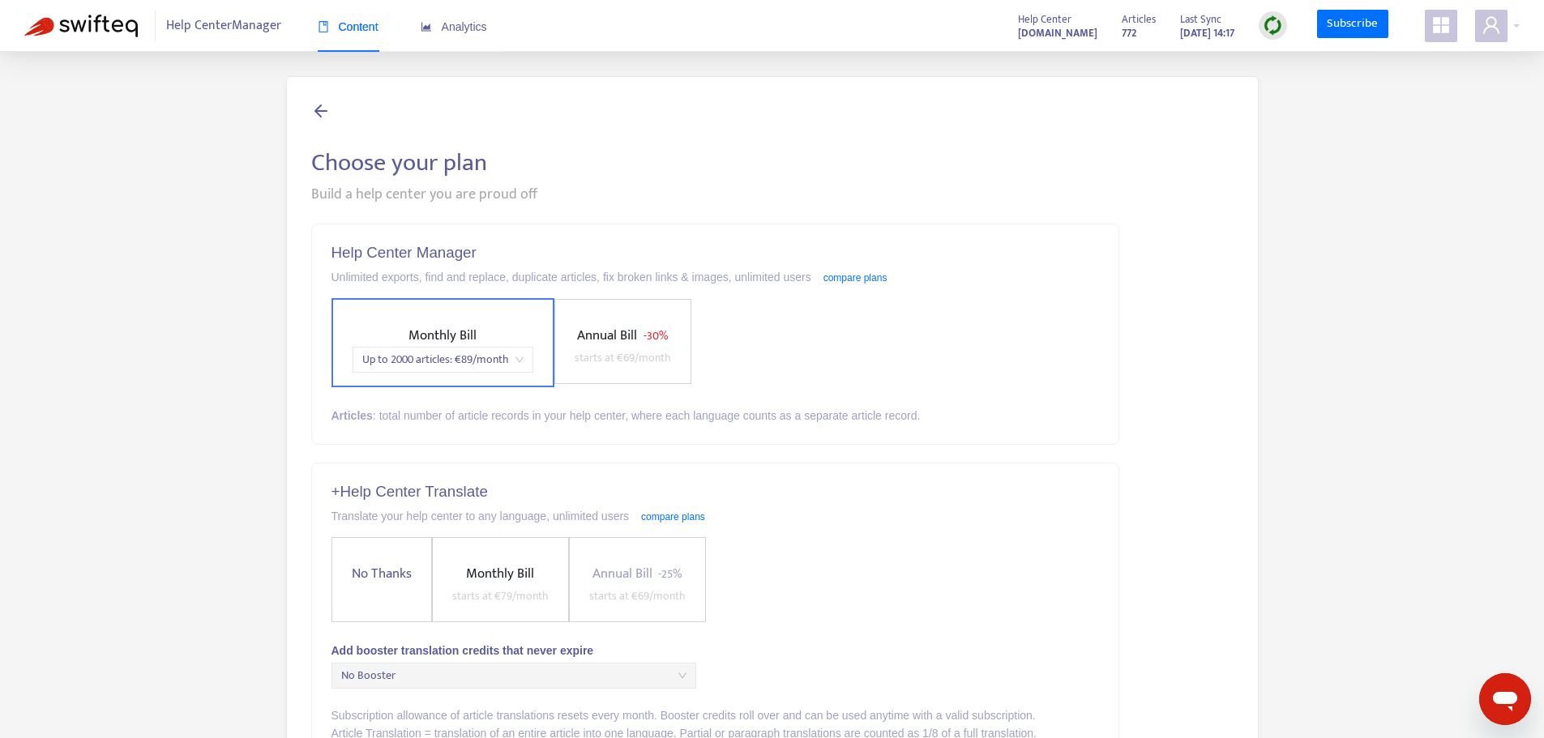
click at [520, 360] on span "Up to 2000 articles : € 89 /month" at bounding box center [442, 360] width 161 height 24
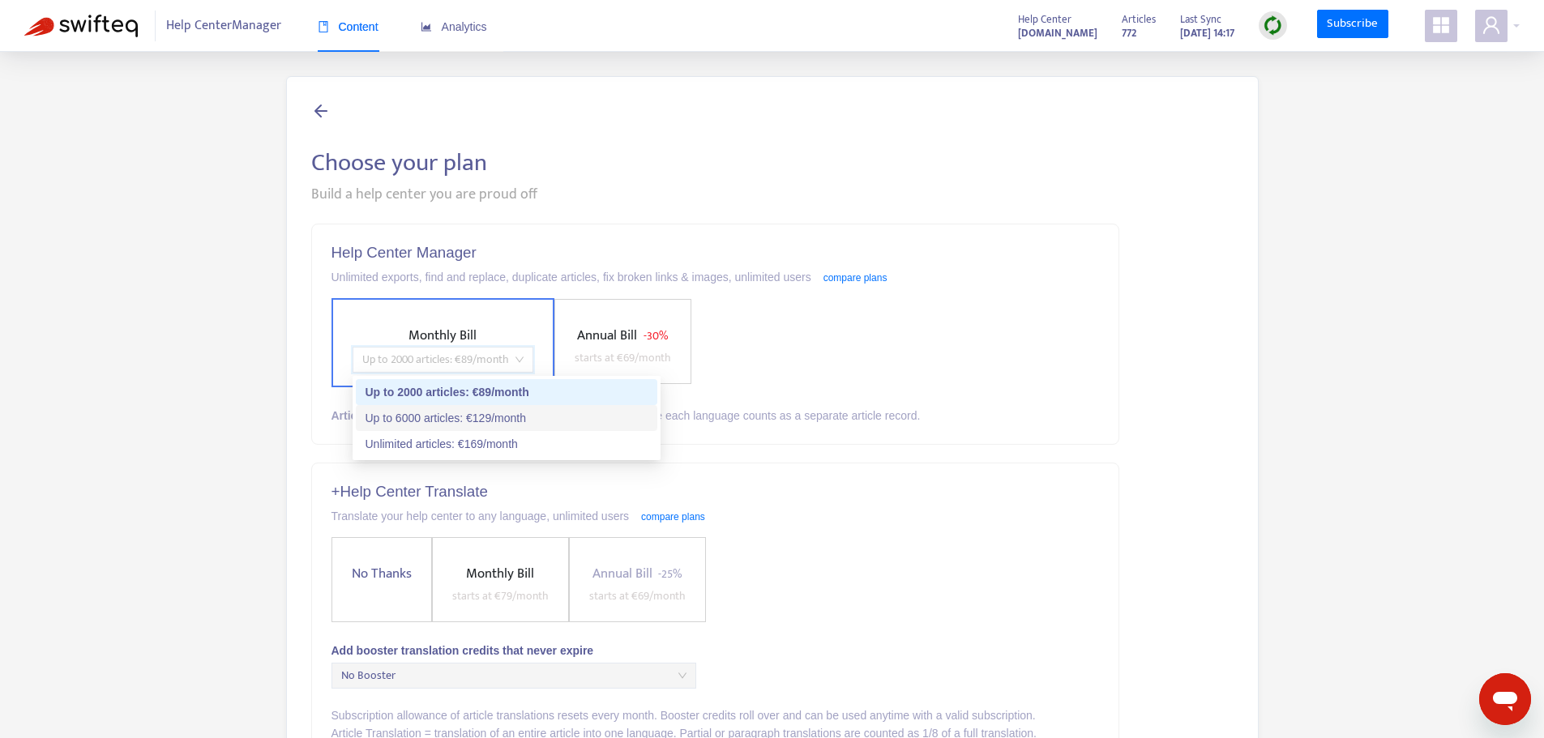
click at [524, 417] on div "Up to 6000 articles : € 129 /month" at bounding box center [507, 418] width 282 height 18
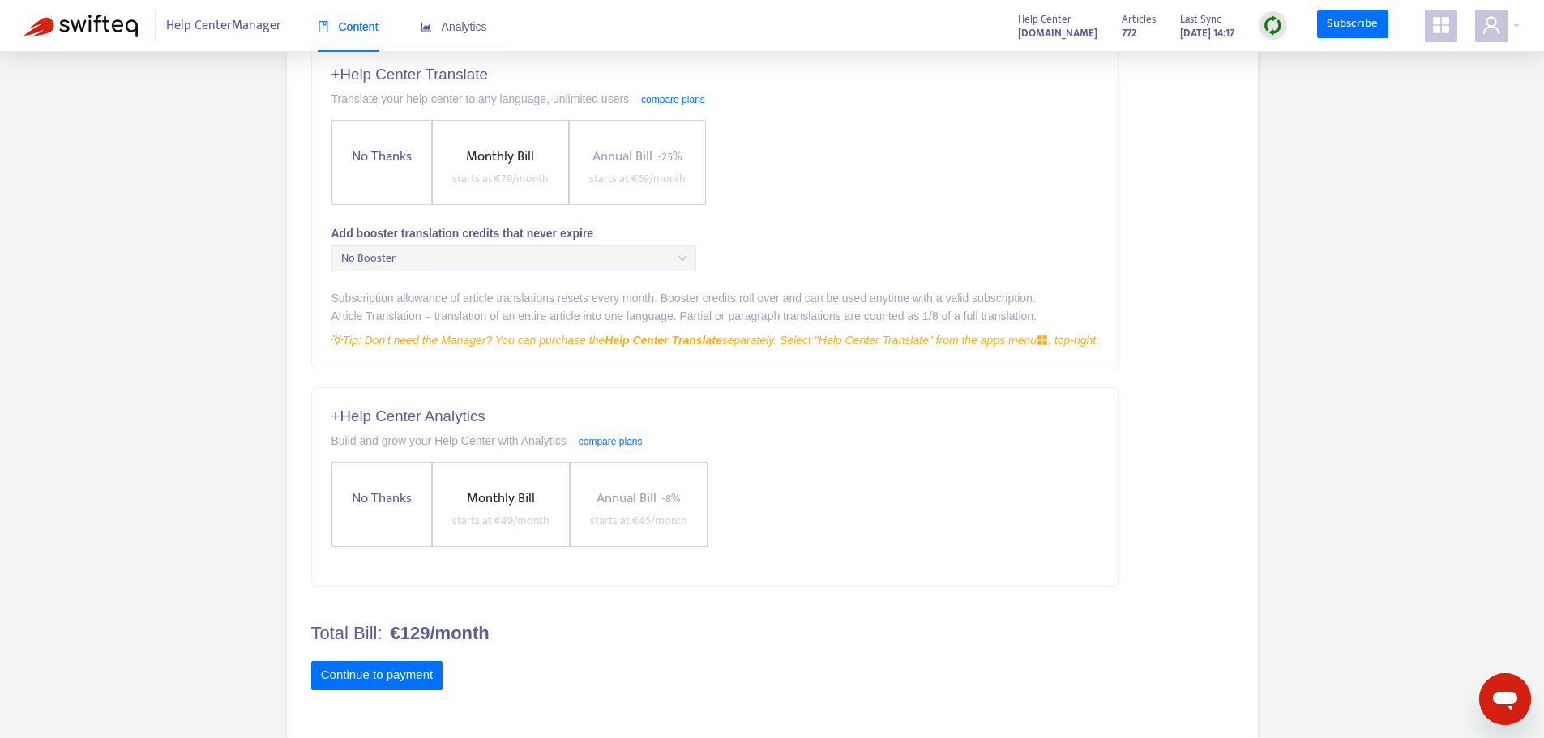
scroll to position [420, 0]
drag, startPoint x: 364, startPoint y: 487, endPoint x: 404, endPoint y: 489, distance: 39.7
click at [364, 488] on span "No Thanks" at bounding box center [381, 496] width 73 height 22
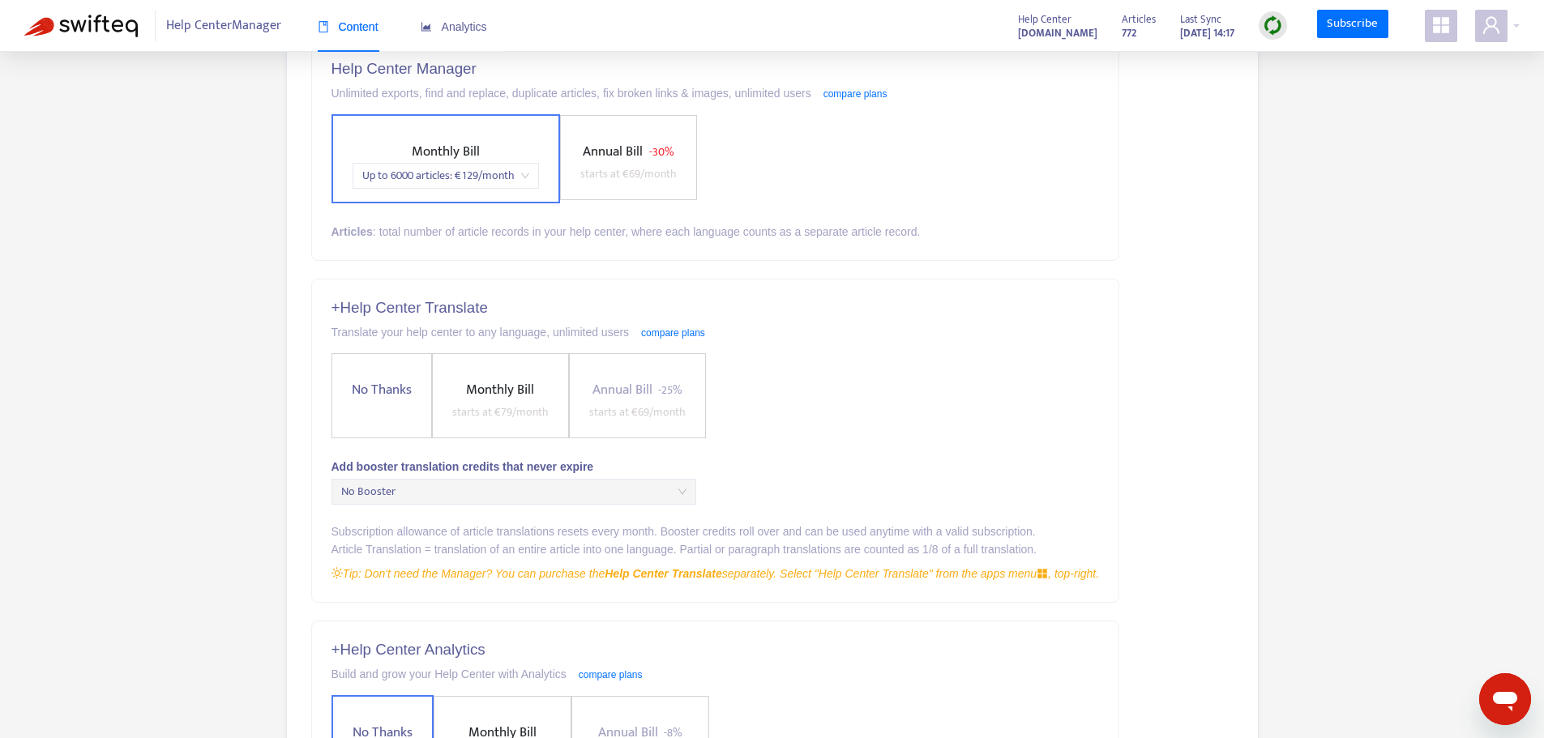
scroll to position [177, 0]
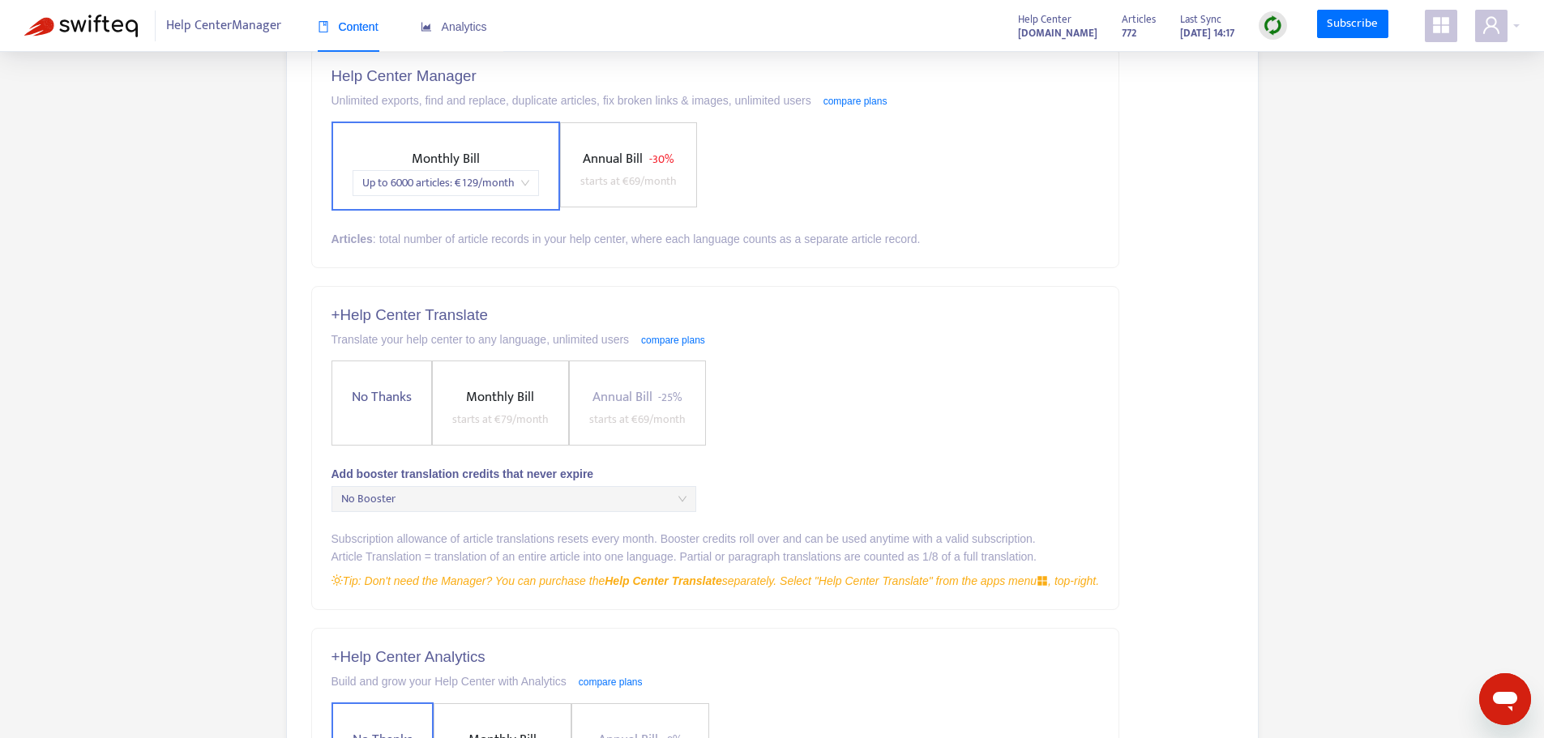
click at [512, 414] on span "starts at € 79 /month" at bounding box center [500, 419] width 96 height 19
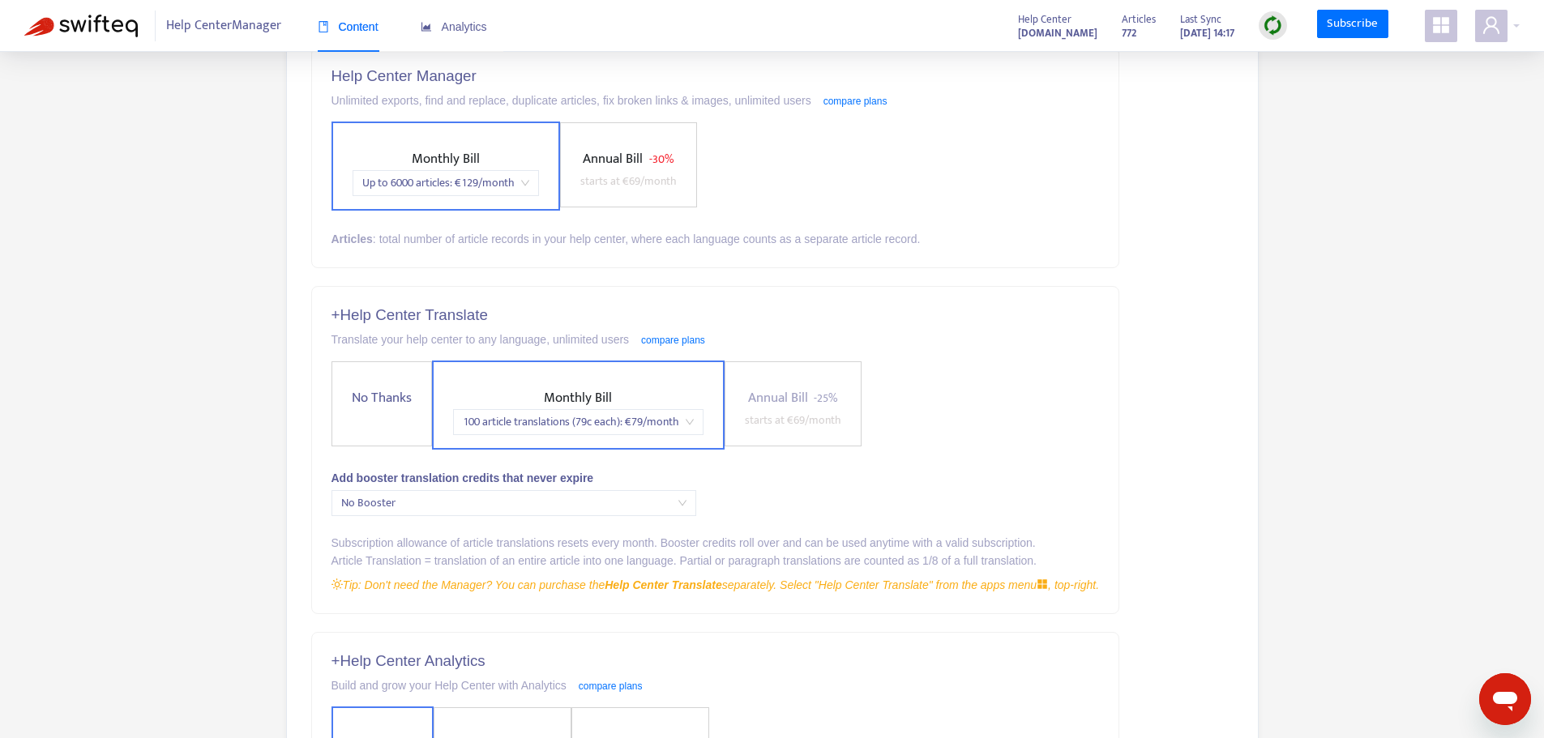
click at [682, 422] on span "100 article translations (79c each) : € 79 /month" at bounding box center [578, 422] width 231 height 24
click at [393, 398] on span "No Thanks" at bounding box center [381, 398] width 73 height 22
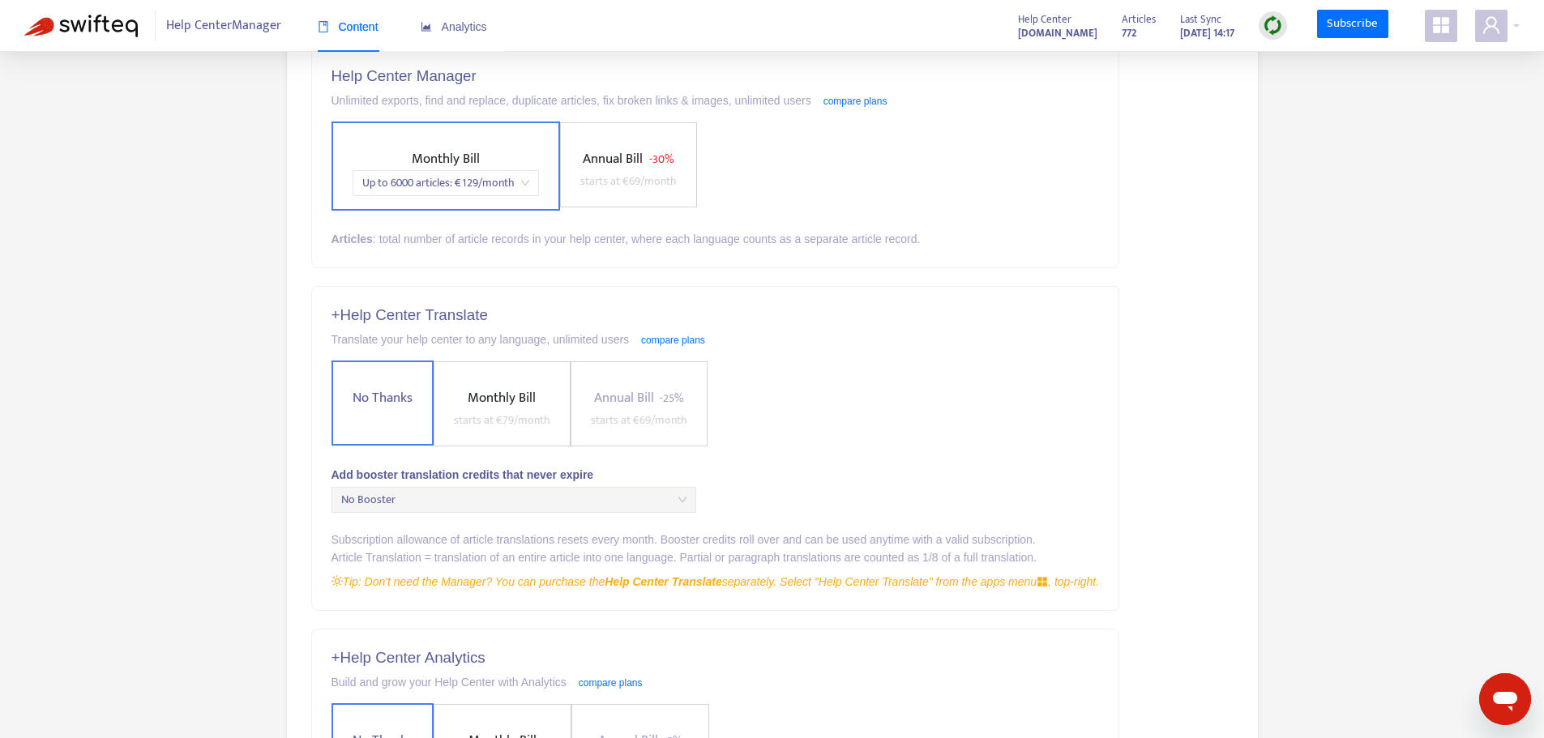
click at [566, 497] on span "No Booster" at bounding box center [513, 500] width 345 height 24
